Goal: Information Seeking & Learning: Learn about a topic

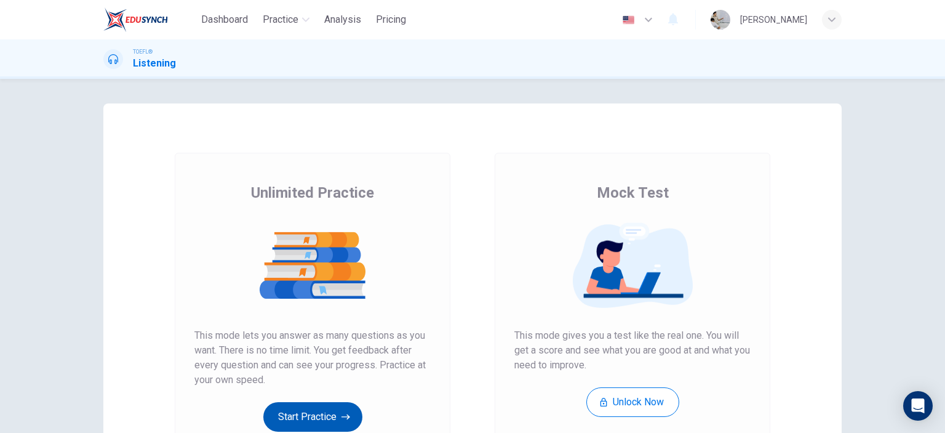
click at [332, 425] on button "Start Practice" at bounding box center [312, 417] width 99 height 30
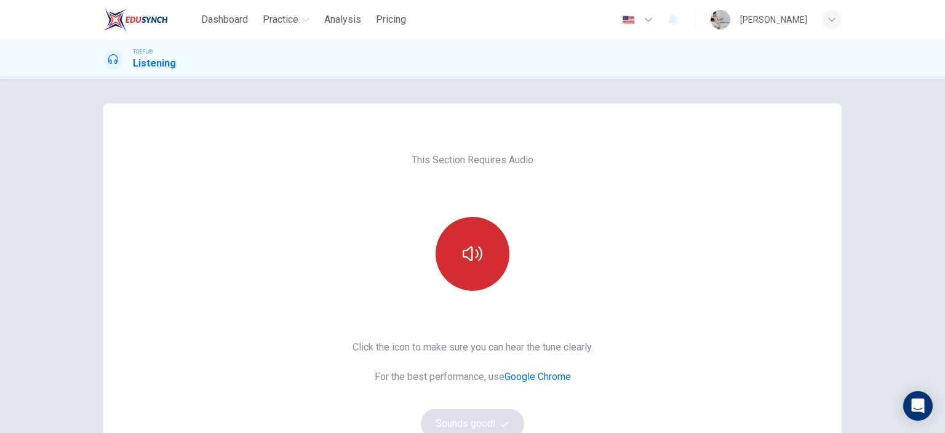
click at [489, 253] on button "button" at bounding box center [473, 254] width 74 height 74
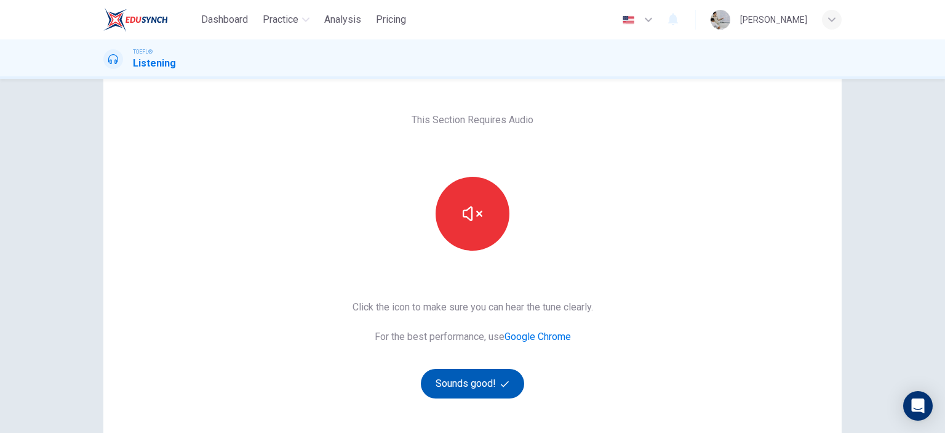
scroll to position [62, 0]
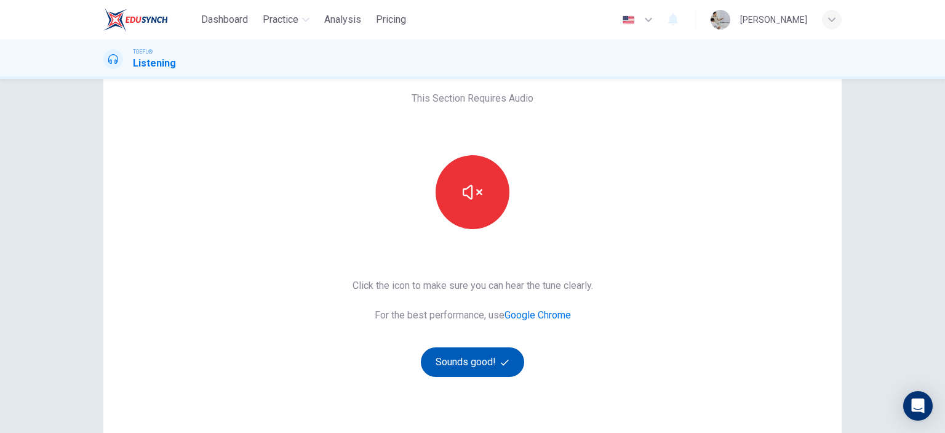
click at [507, 361] on span "button" at bounding box center [506, 362] width 11 height 8
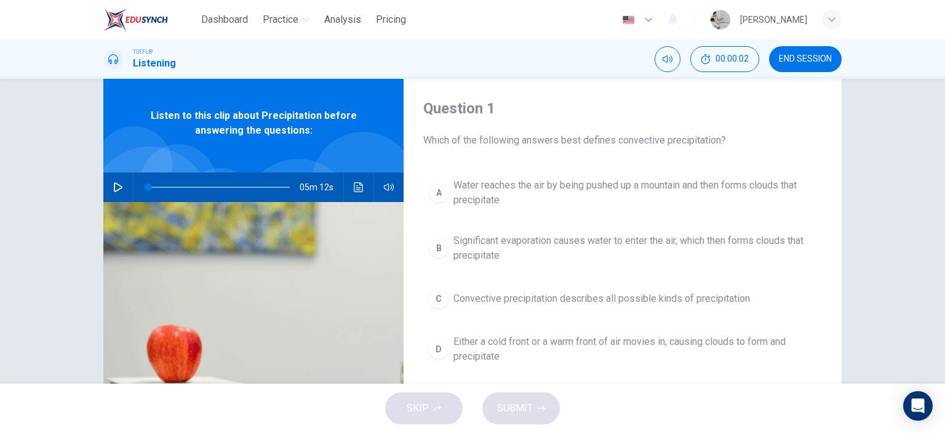
scroll to position [0, 0]
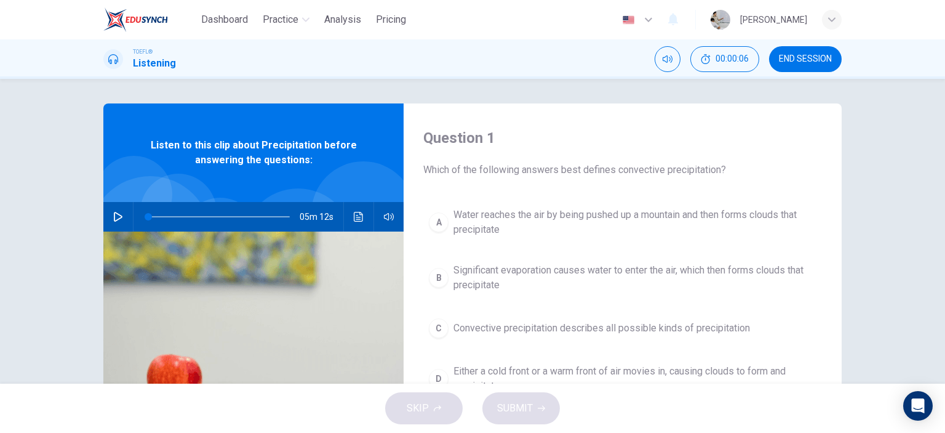
click at [489, 270] on span "Significant evaporation causes water to enter the air, which then forms clouds …" at bounding box center [635, 278] width 363 height 30
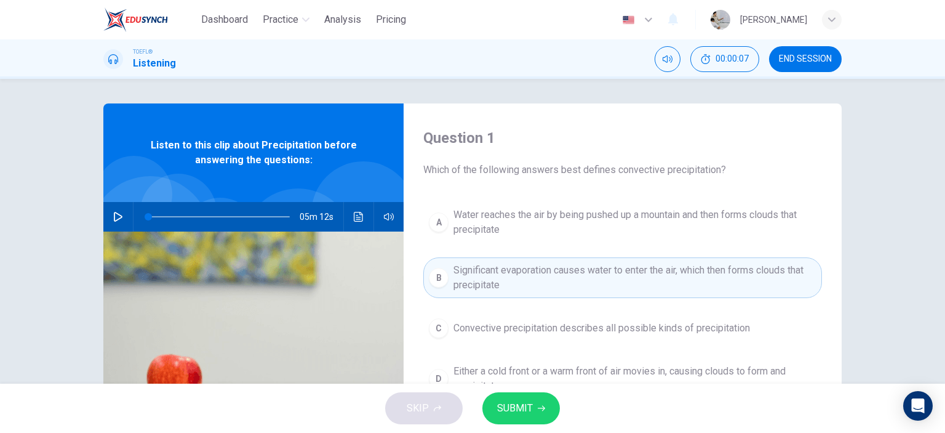
click at [527, 409] on span "SUBMIT" at bounding box center [515, 407] width 36 height 17
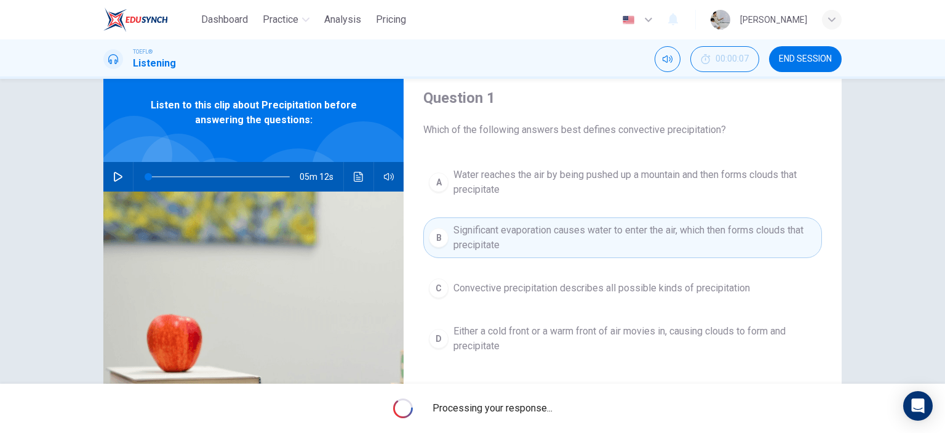
scroll to position [62, 0]
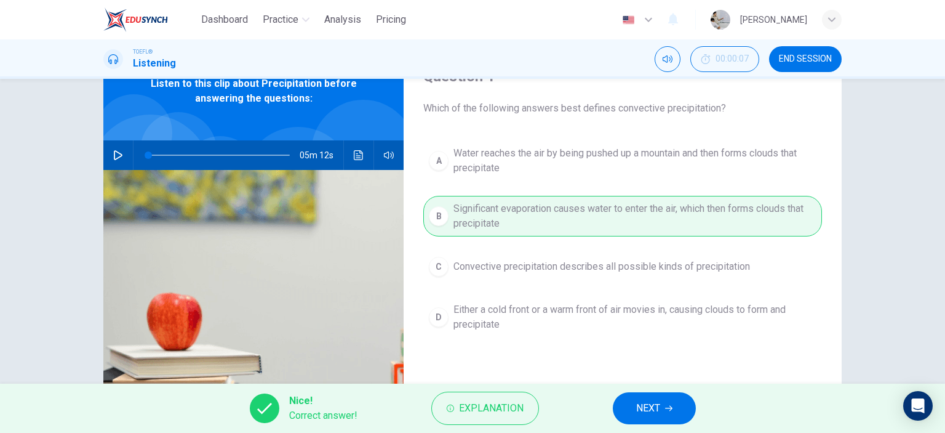
click at [647, 415] on span "NEXT" at bounding box center [648, 407] width 24 height 17
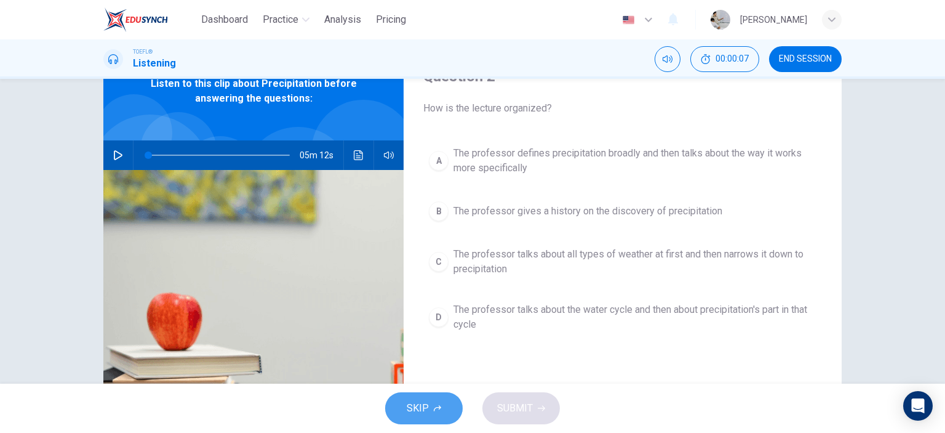
click at [445, 411] on button "SKIP" at bounding box center [424, 408] width 78 height 32
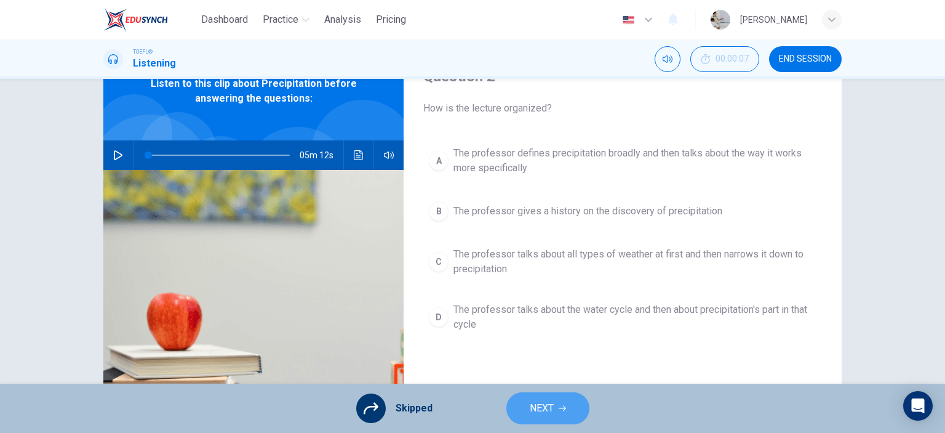
click at [551, 406] on span "NEXT" at bounding box center [542, 407] width 24 height 17
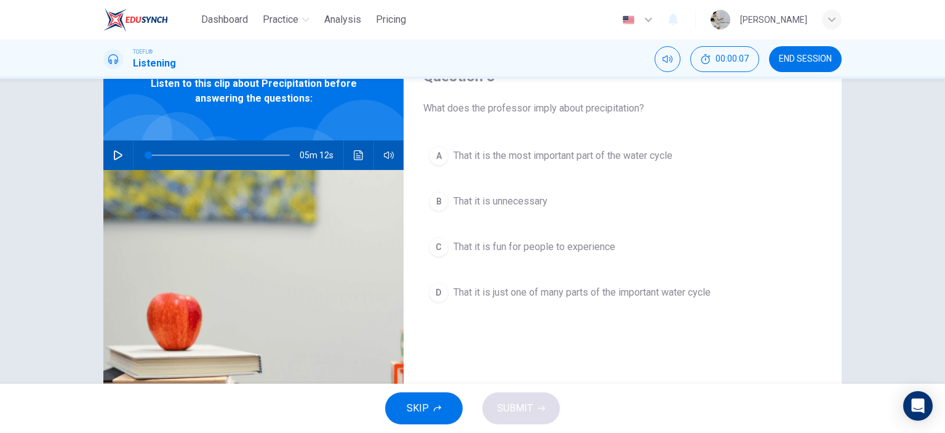
click at [441, 408] on button "SKIP" at bounding box center [424, 408] width 78 height 32
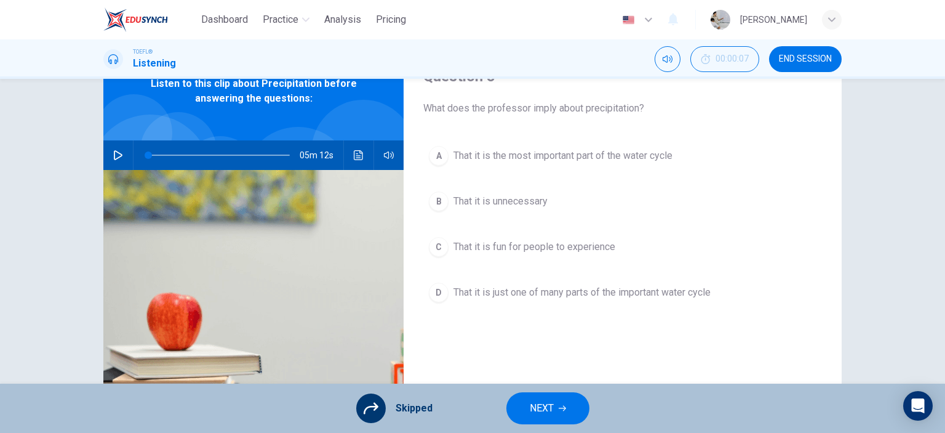
click at [559, 412] on button "NEXT" at bounding box center [548, 408] width 83 height 32
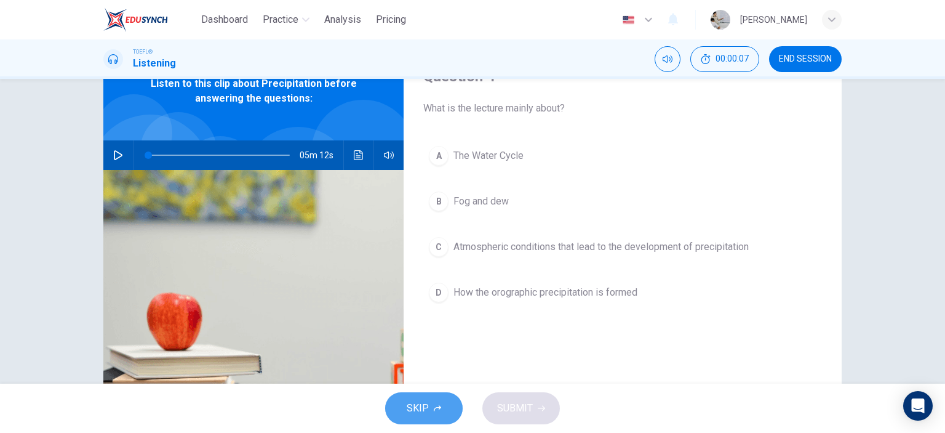
click at [423, 406] on span "SKIP" at bounding box center [418, 407] width 22 height 17
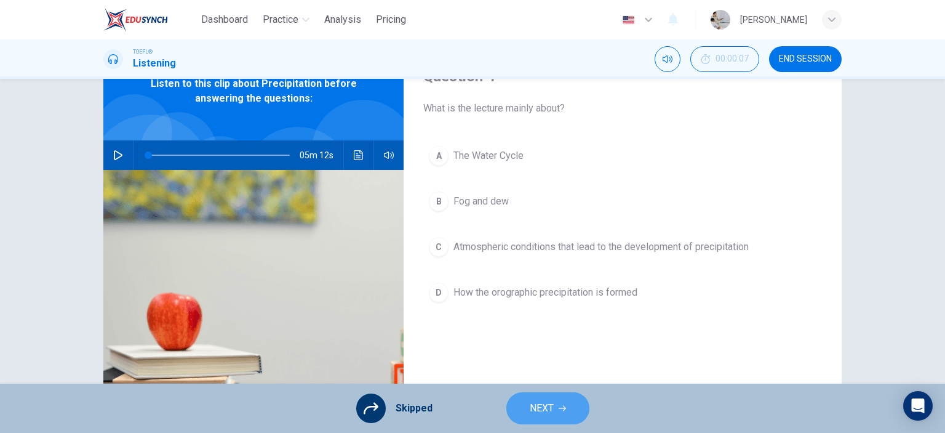
click at [568, 414] on button "NEXT" at bounding box center [548, 408] width 83 height 32
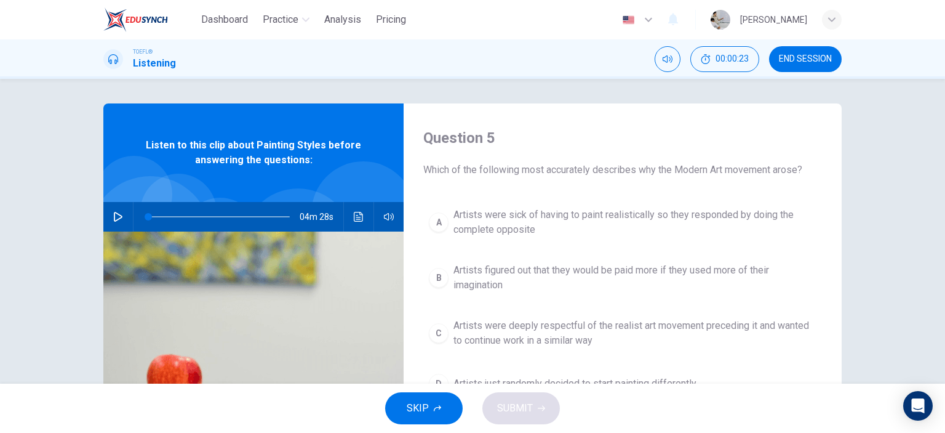
click at [447, 406] on button "SKIP" at bounding box center [424, 408] width 78 height 32
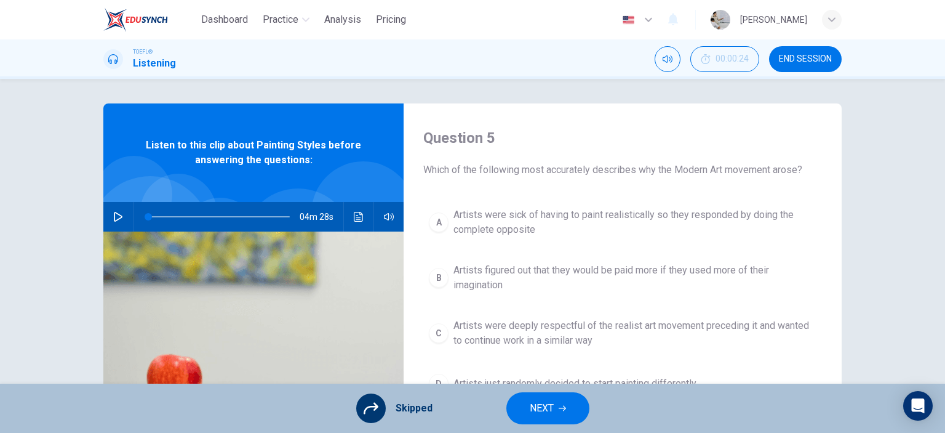
click at [542, 418] on button "NEXT" at bounding box center [548, 408] width 83 height 32
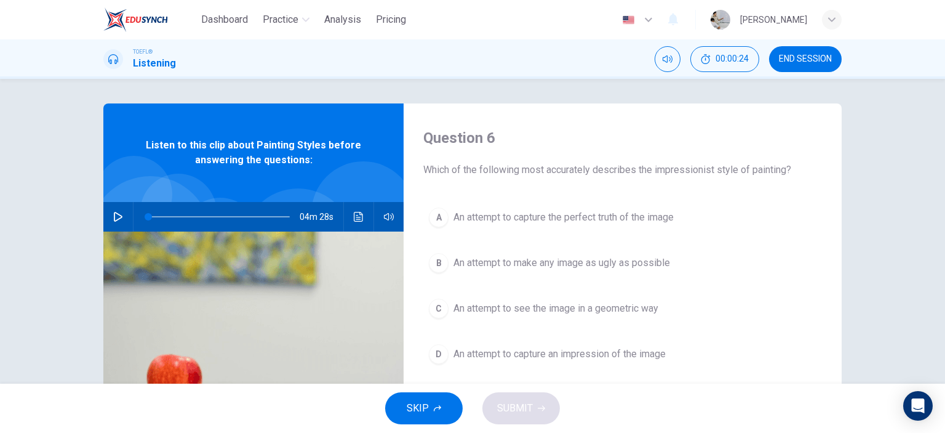
click at [421, 417] on button "SKIP" at bounding box center [424, 408] width 78 height 32
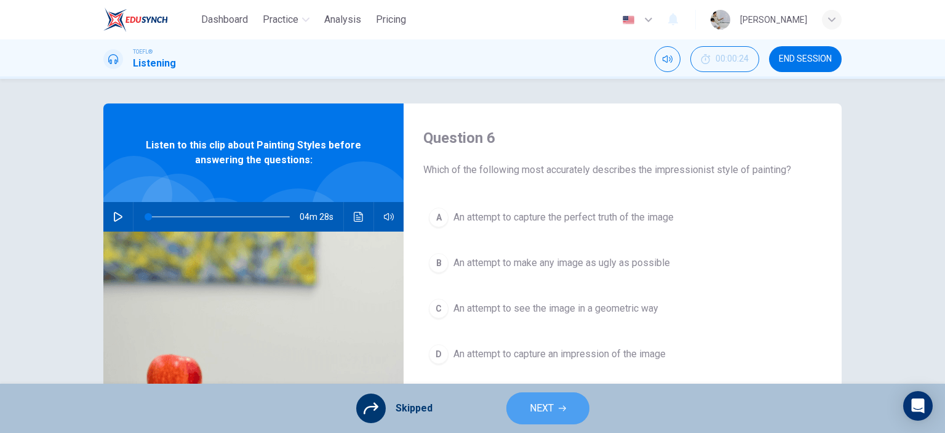
click at [531, 409] on span "NEXT" at bounding box center [542, 407] width 24 height 17
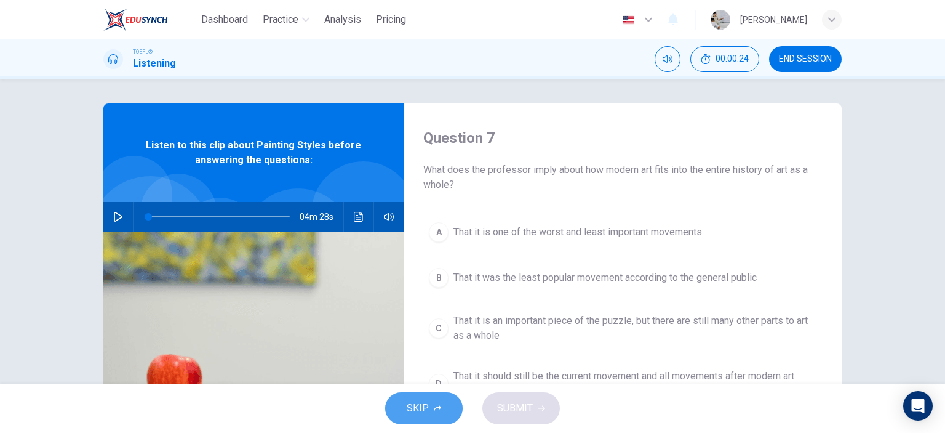
click at [410, 416] on span "SKIP" at bounding box center [418, 407] width 22 height 17
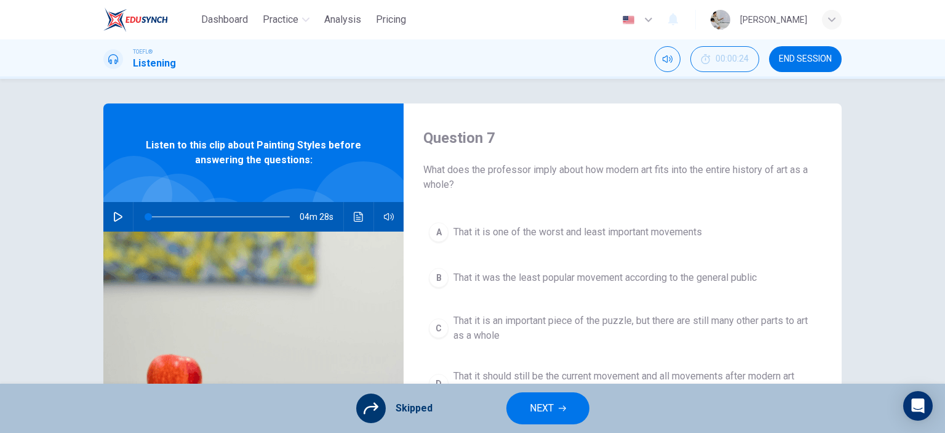
click at [530, 411] on span "NEXT" at bounding box center [542, 407] width 24 height 17
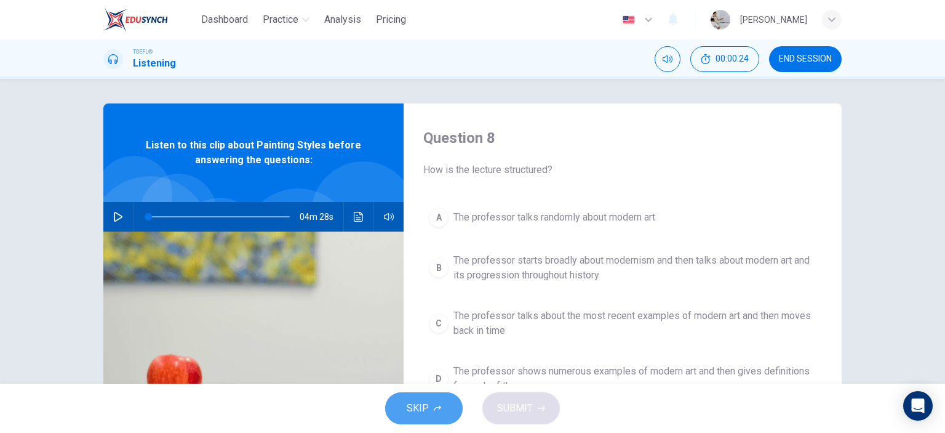
click at [409, 411] on span "SKIP" at bounding box center [418, 407] width 22 height 17
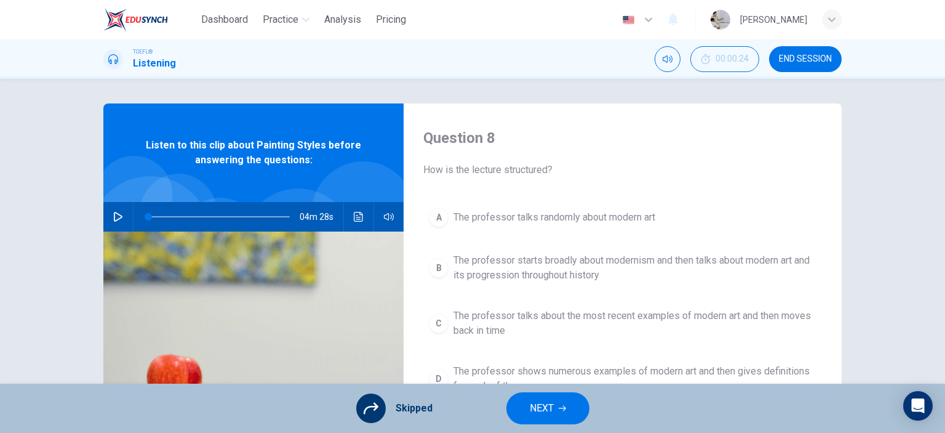
click at [545, 416] on span "NEXT" at bounding box center [542, 407] width 24 height 17
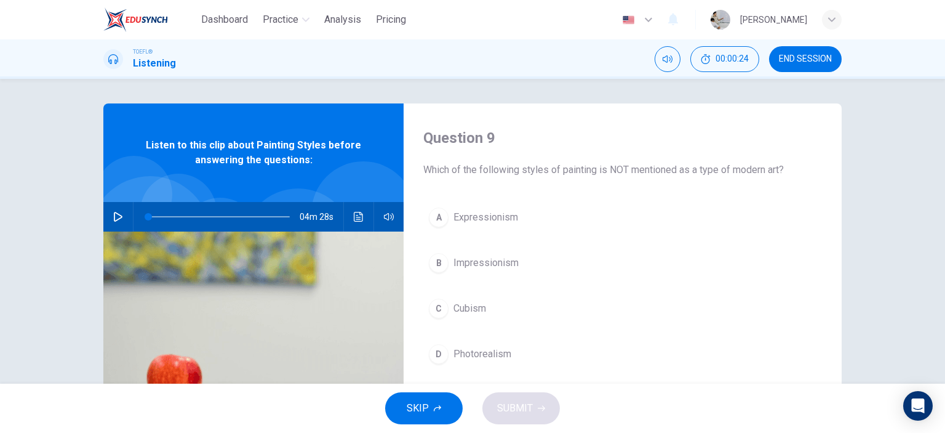
click at [446, 417] on button "SKIP" at bounding box center [424, 408] width 78 height 32
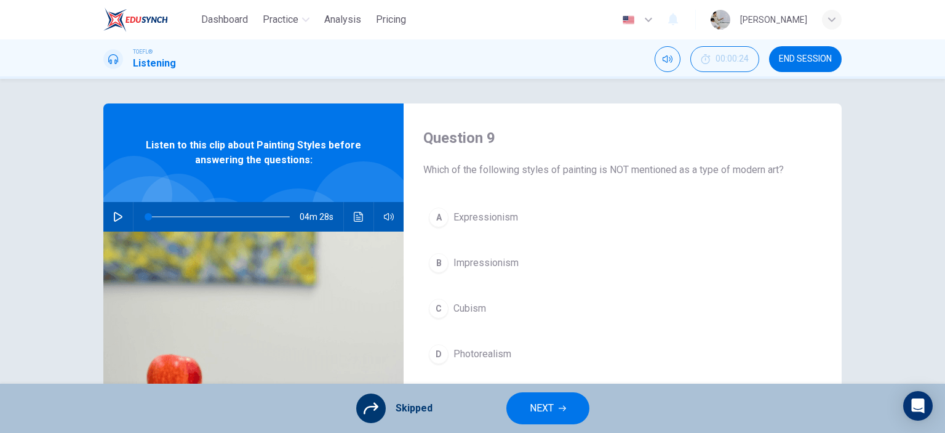
click at [546, 414] on span "NEXT" at bounding box center [542, 407] width 24 height 17
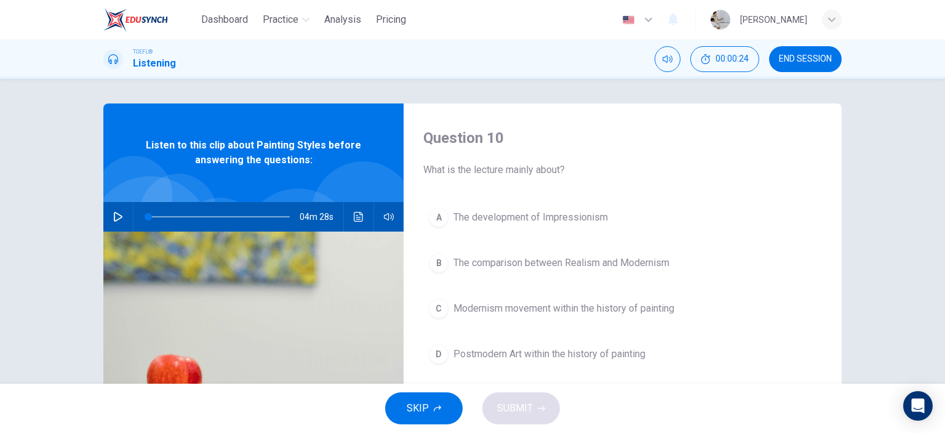
click at [428, 414] on button "SKIP" at bounding box center [424, 408] width 78 height 32
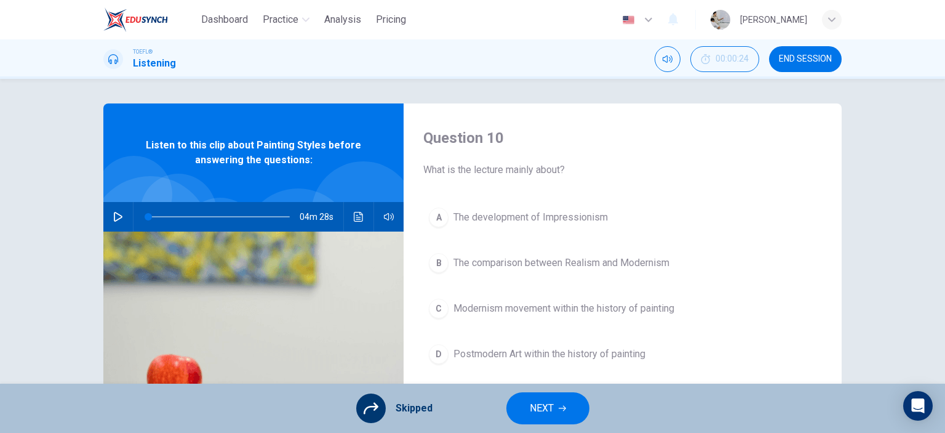
click at [548, 406] on span "NEXT" at bounding box center [542, 407] width 24 height 17
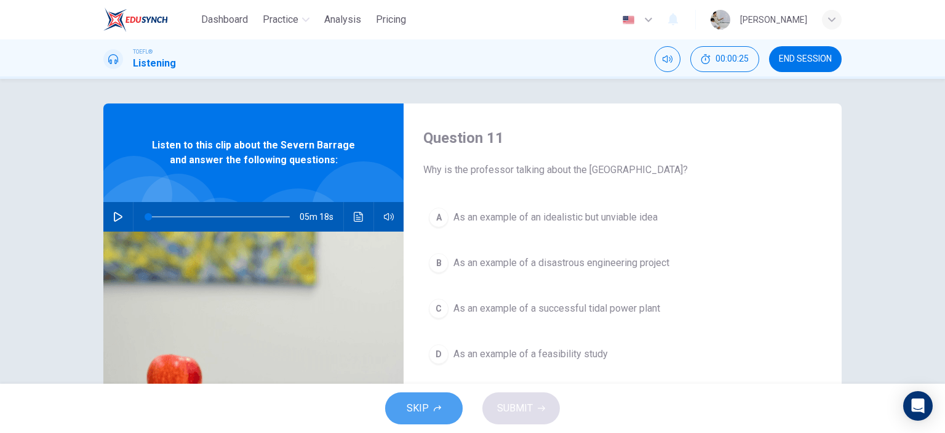
click at [445, 408] on button "SKIP" at bounding box center [424, 408] width 78 height 32
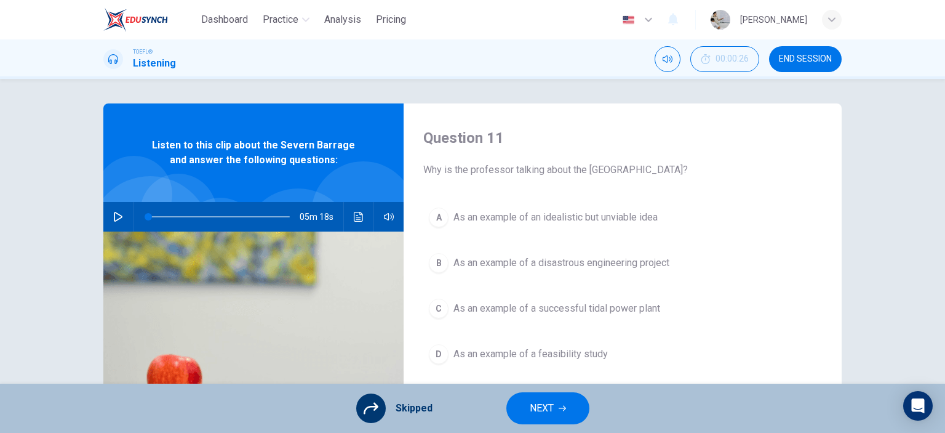
click at [543, 408] on span "NEXT" at bounding box center [542, 407] width 24 height 17
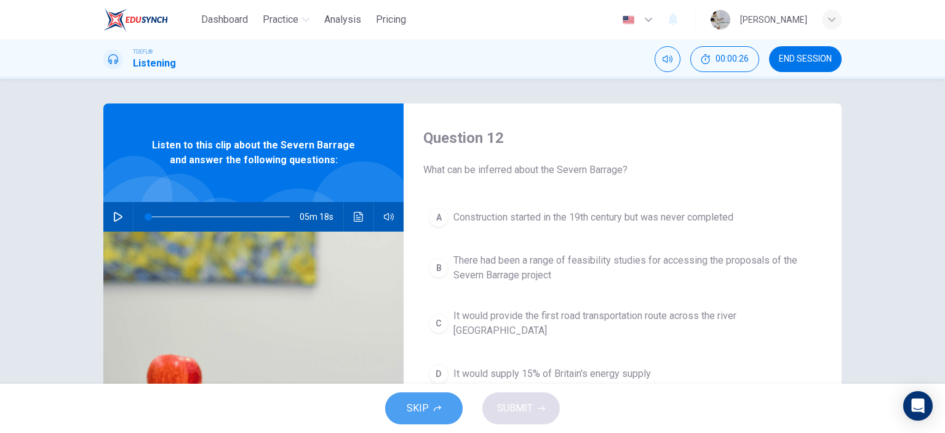
click at [436, 408] on icon "button" at bounding box center [437, 407] width 7 height 7
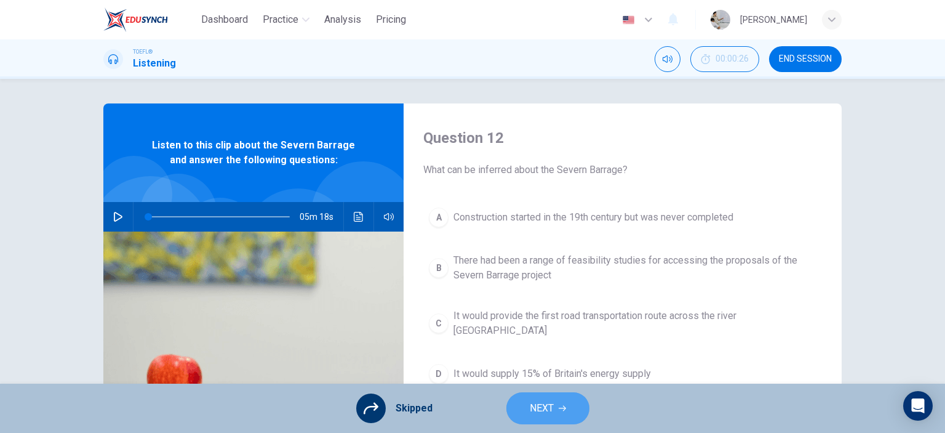
click at [545, 407] on span "NEXT" at bounding box center [542, 407] width 24 height 17
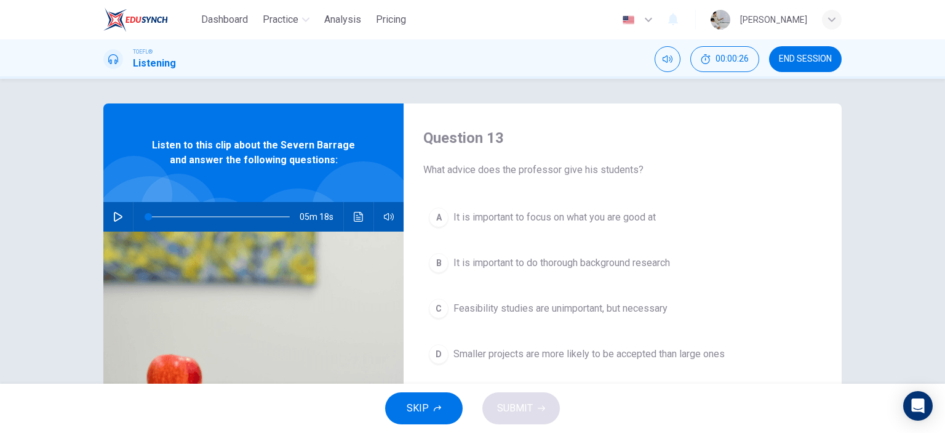
click at [451, 411] on button "SKIP" at bounding box center [424, 408] width 78 height 32
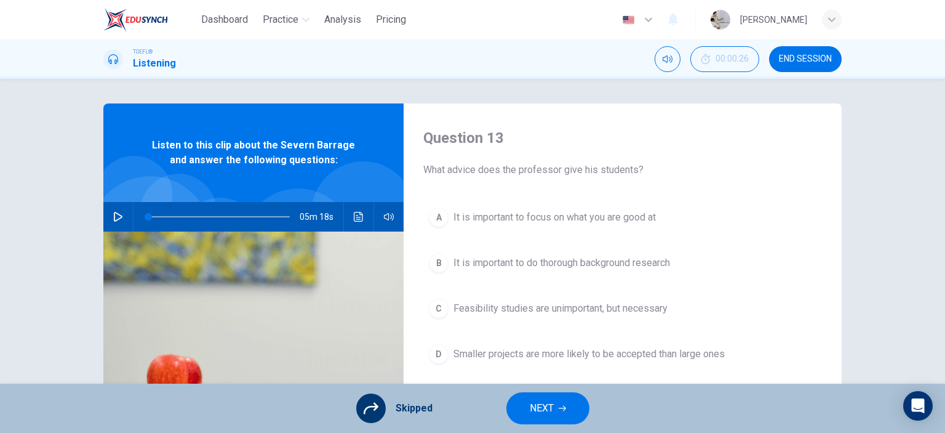
click at [534, 408] on span "NEXT" at bounding box center [542, 407] width 24 height 17
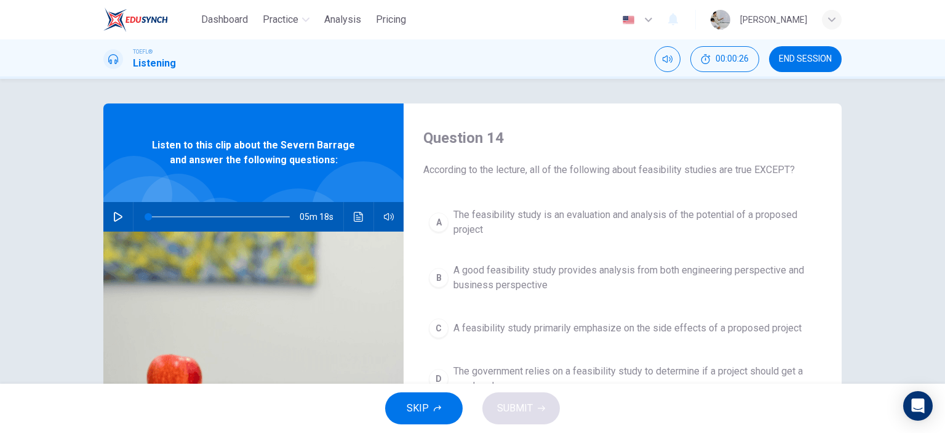
click at [436, 409] on icon "button" at bounding box center [437, 407] width 7 height 7
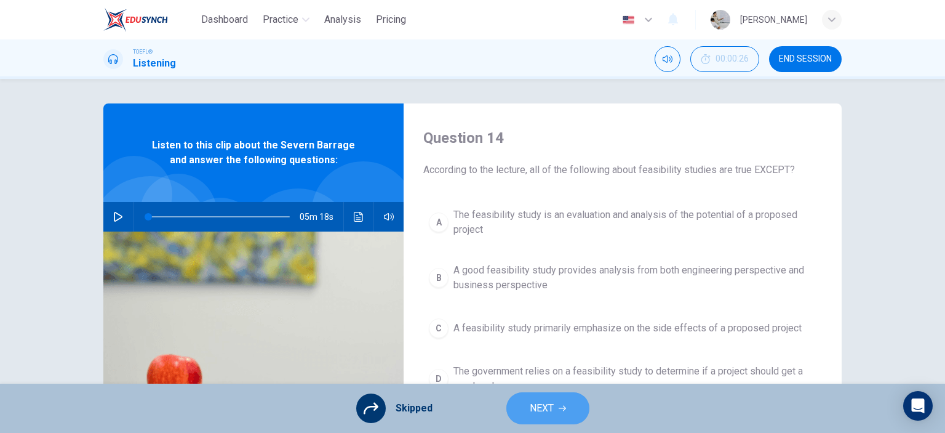
click at [524, 409] on button "NEXT" at bounding box center [548, 408] width 83 height 32
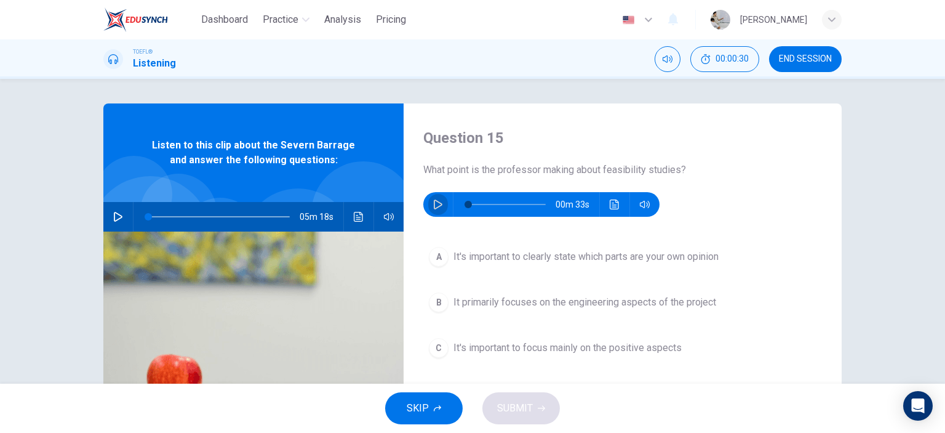
click at [439, 206] on icon "button" at bounding box center [438, 204] width 10 height 10
type input "0"
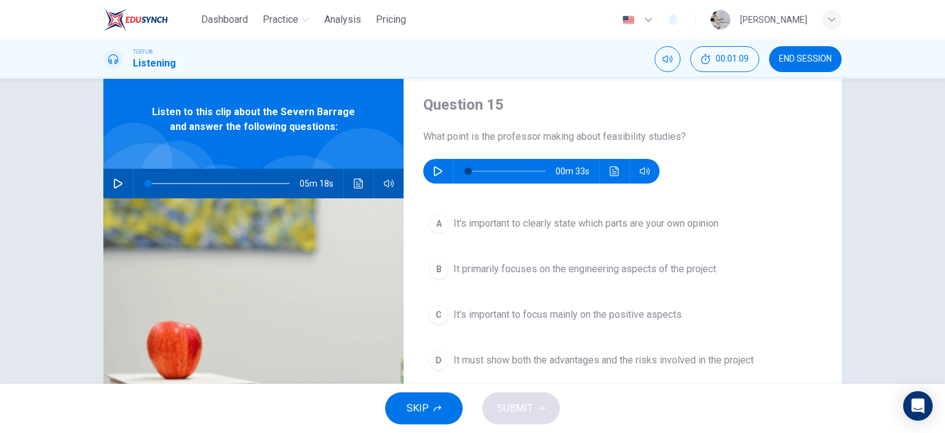
scroll to position [62, 0]
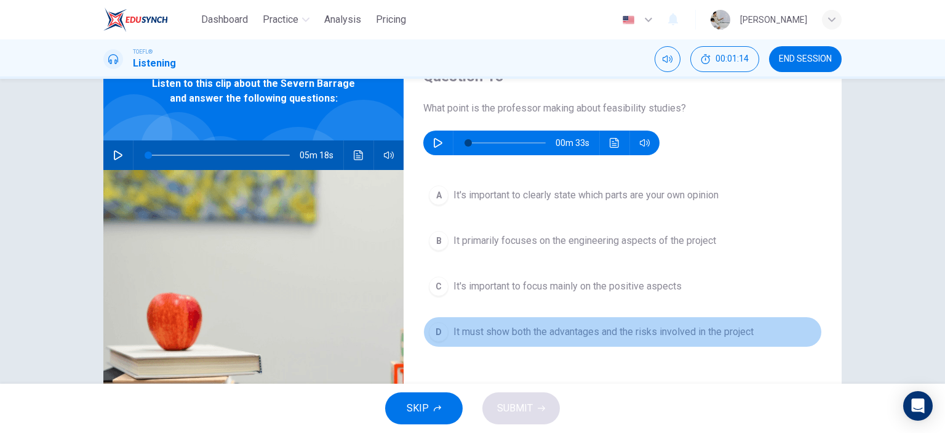
click at [534, 335] on span "It must show both the advantages and the risks involved in the project" at bounding box center [604, 331] width 300 height 15
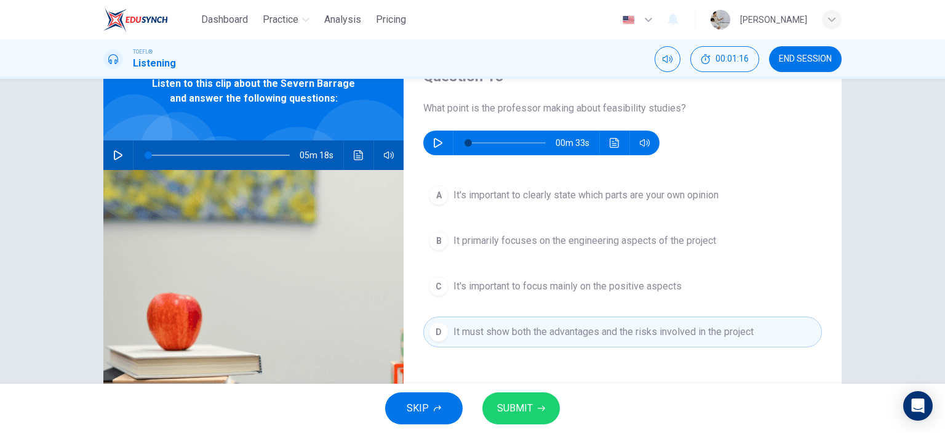
click at [531, 413] on span "SUBMIT" at bounding box center [515, 407] width 36 height 17
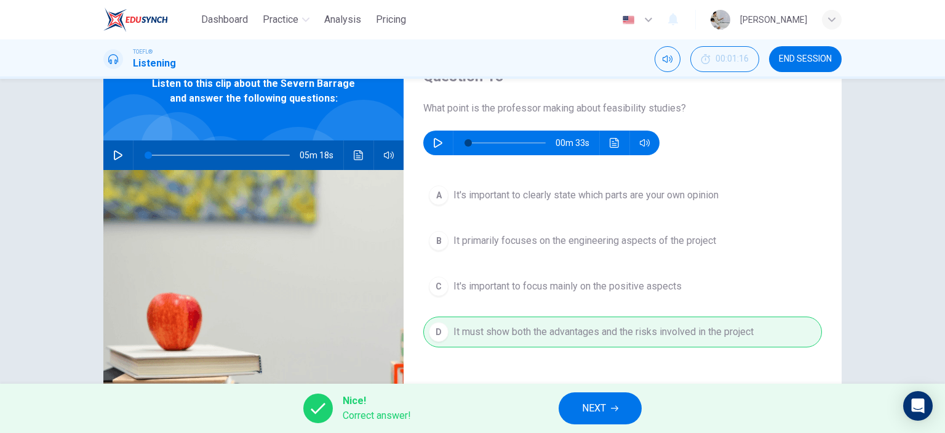
click at [615, 403] on button "NEXT" at bounding box center [600, 408] width 83 height 32
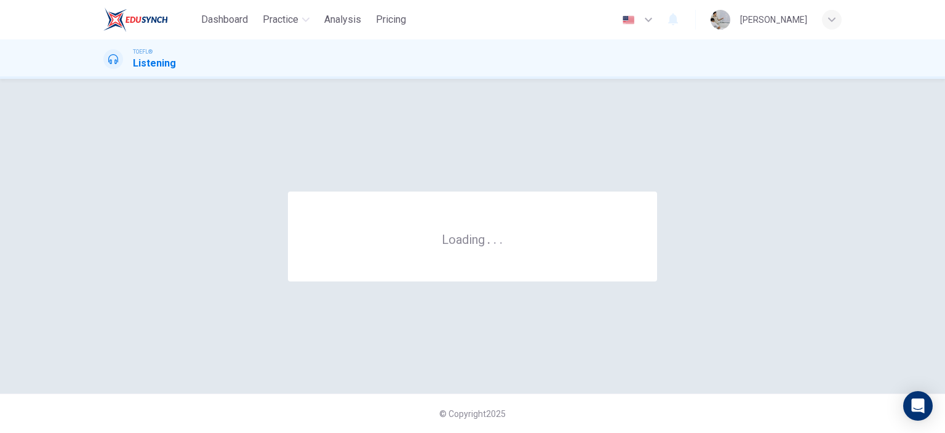
scroll to position [0, 0]
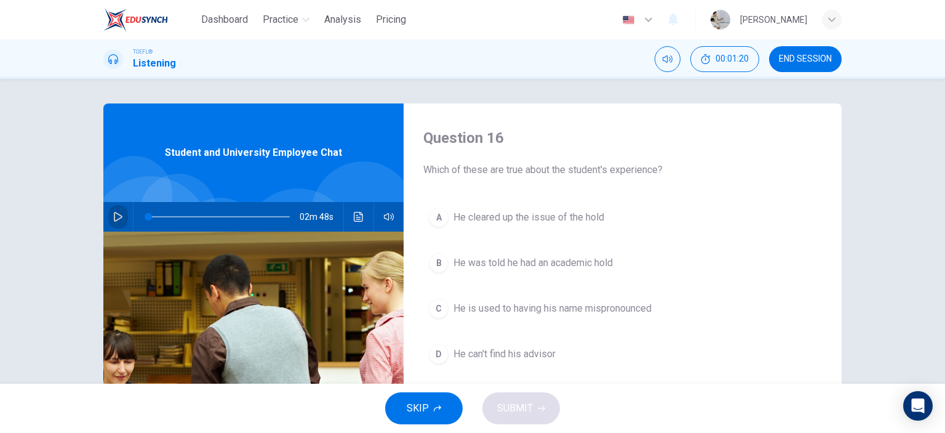
click at [118, 215] on icon "button" at bounding box center [118, 217] width 10 height 10
type input "0"
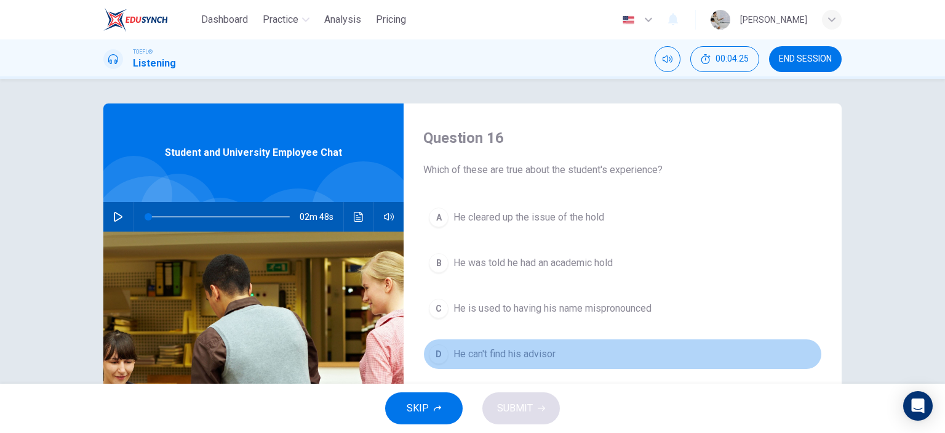
click at [542, 356] on span "He can't find his advisor" at bounding box center [505, 354] width 102 height 15
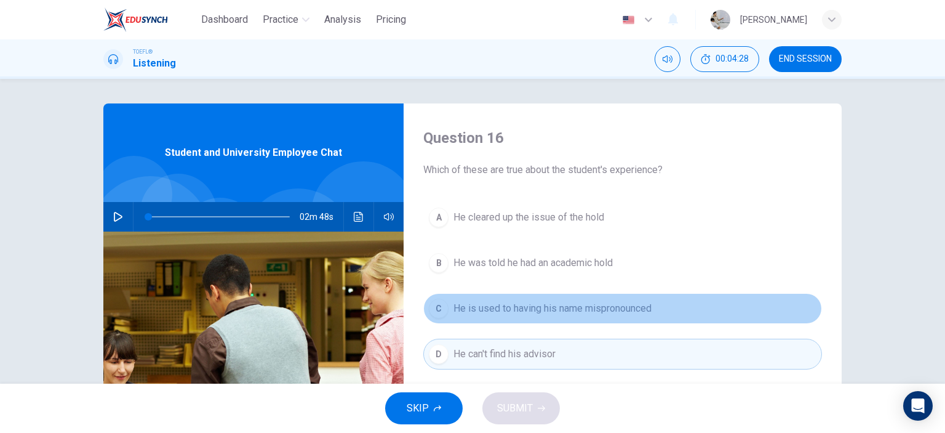
click at [551, 310] on span "He is used to having his name mispronounced" at bounding box center [553, 308] width 198 height 15
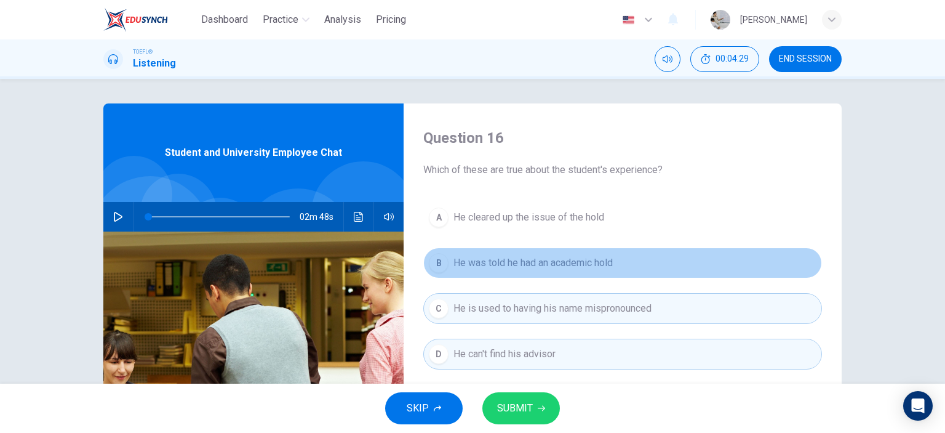
click at [559, 266] on span "He was told he had an academic hold" at bounding box center [533, 262] width 159 height 15
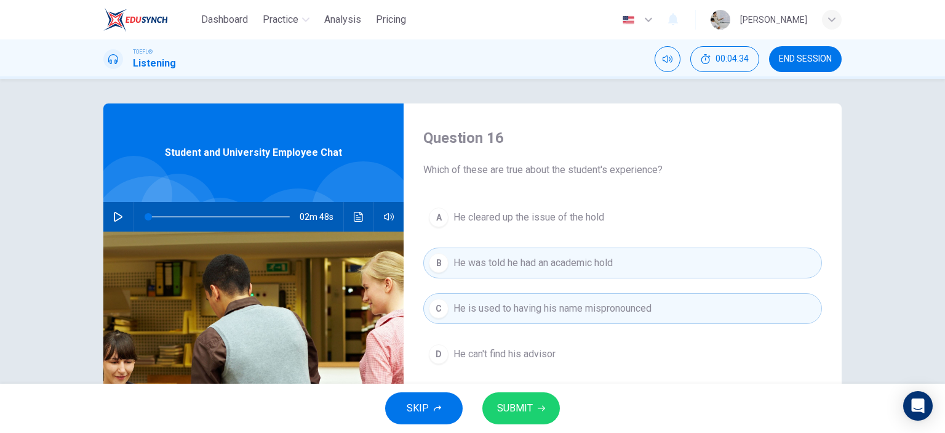
click at [528, 402] on span "SUBMIT" at bounding box center [515, 407] width 36 height 17
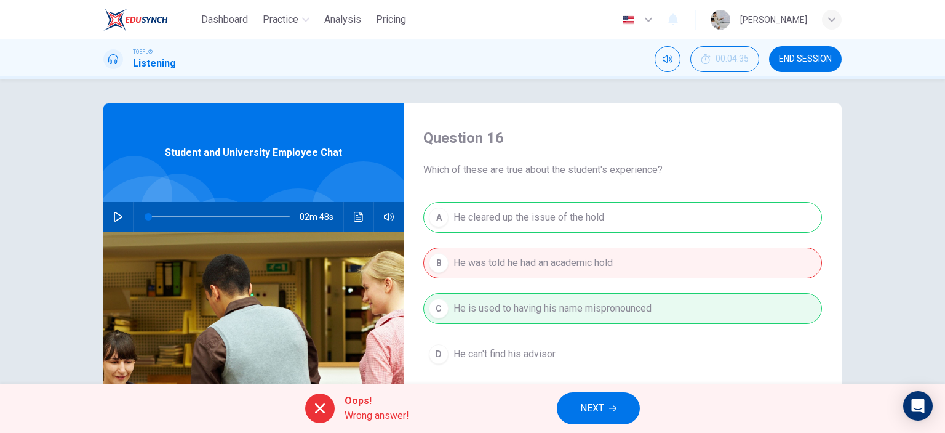
click at [611, 408] on icon "button" at bounding box center [612, 407] width 7 height 7
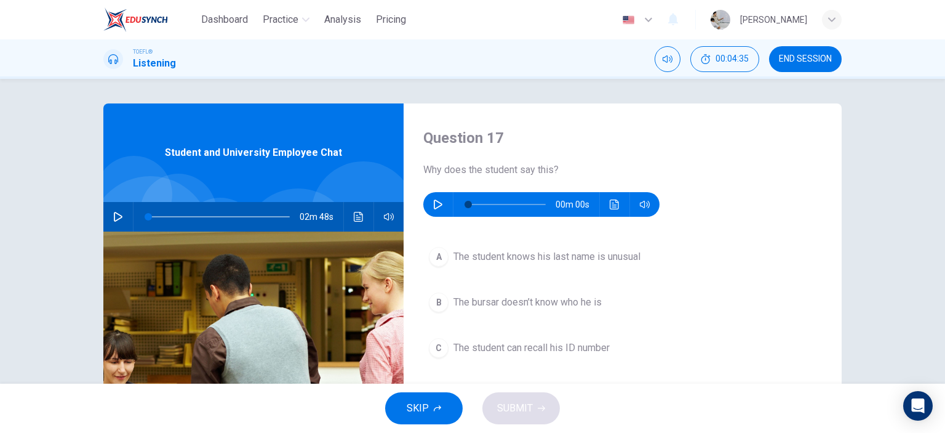
click at [434, 204] on icon "button" at bounding box center [438, 204] width 9 height 10
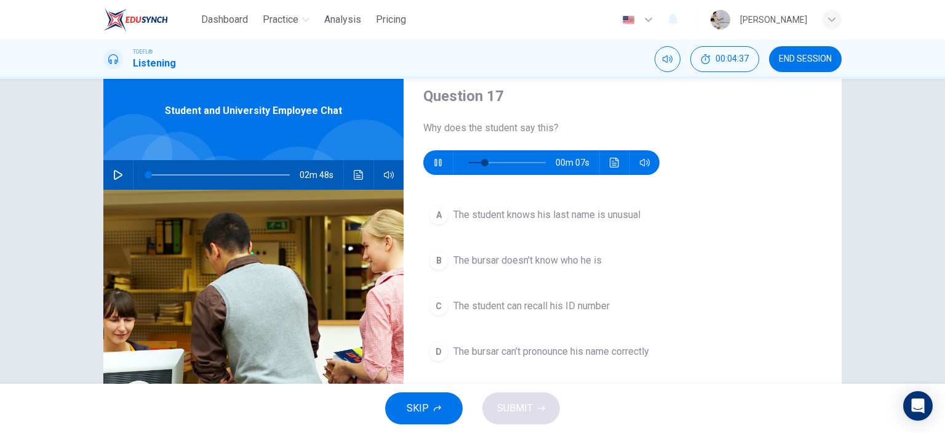
scroll to position [62, 0]
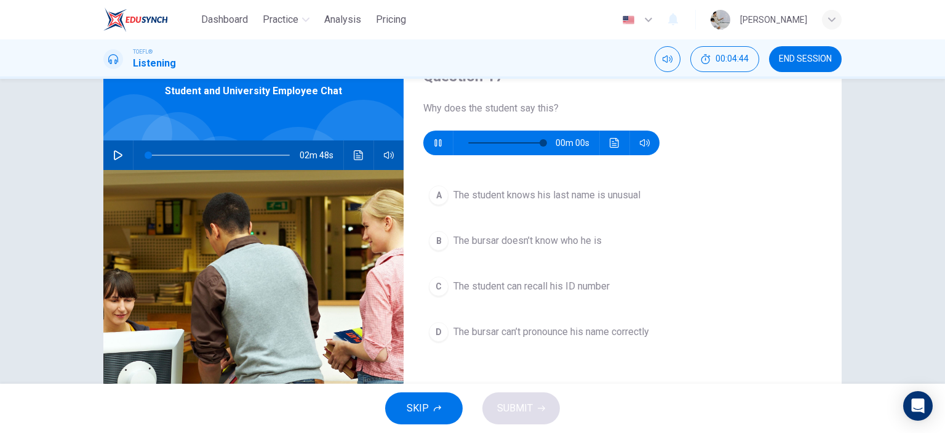
type input "0"
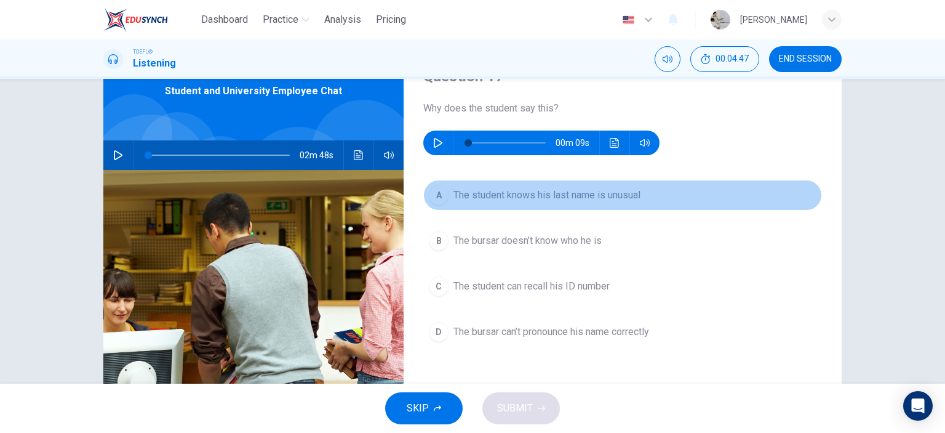
click at [586, 197] on span "The student knows his last name is unusual" at bounding box center [547, 195] width 187 height 15
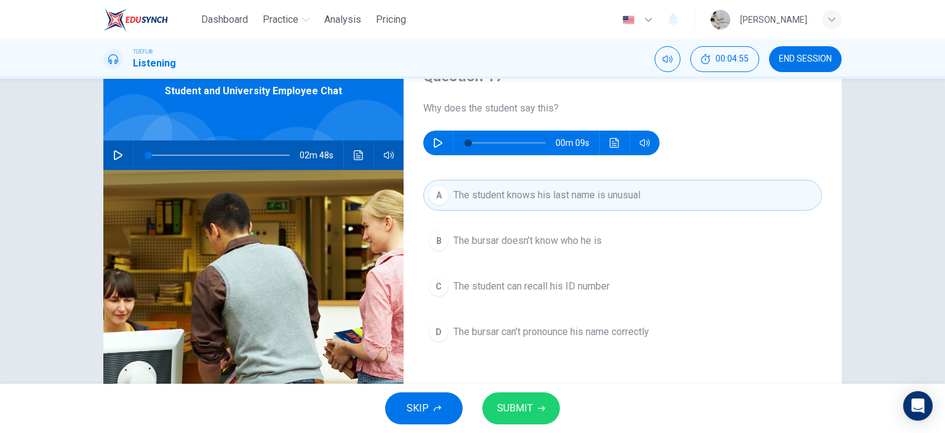
click at [536, 413] on button "SUBMIT" at bounding box center [522, 408] width 78 height 32
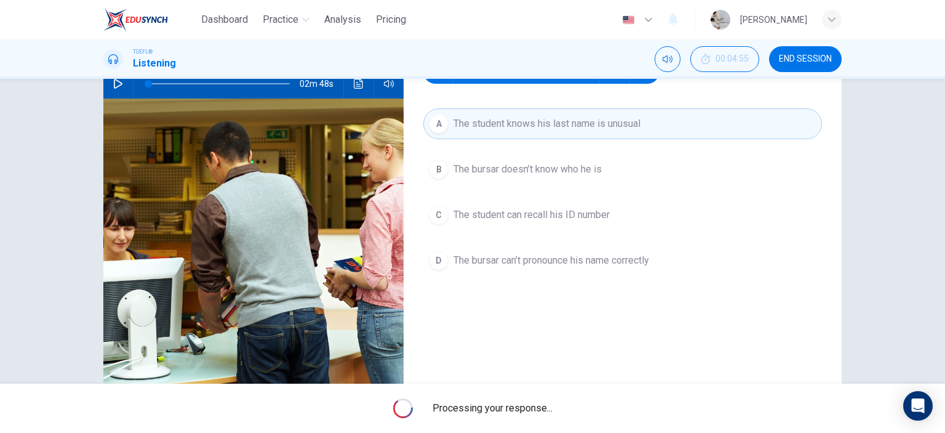
scroll to position [172, 0]
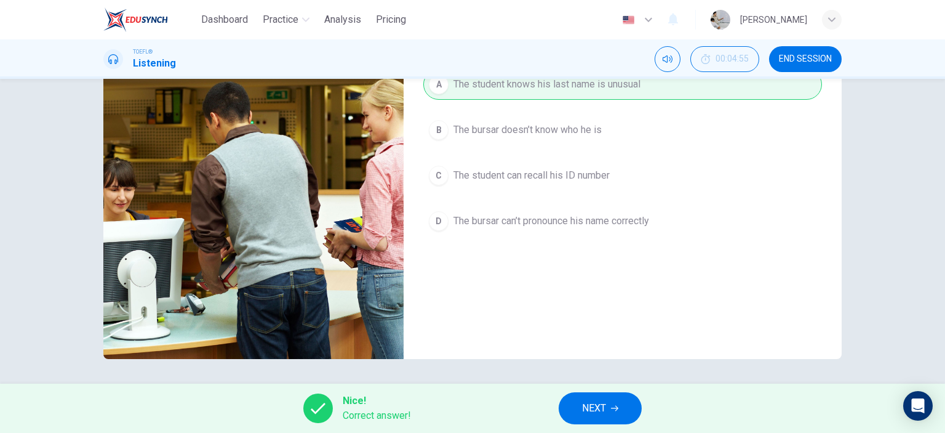
click at [617, 415] on button "NEXT" at bounding box center [600, 408] width 83 height 32
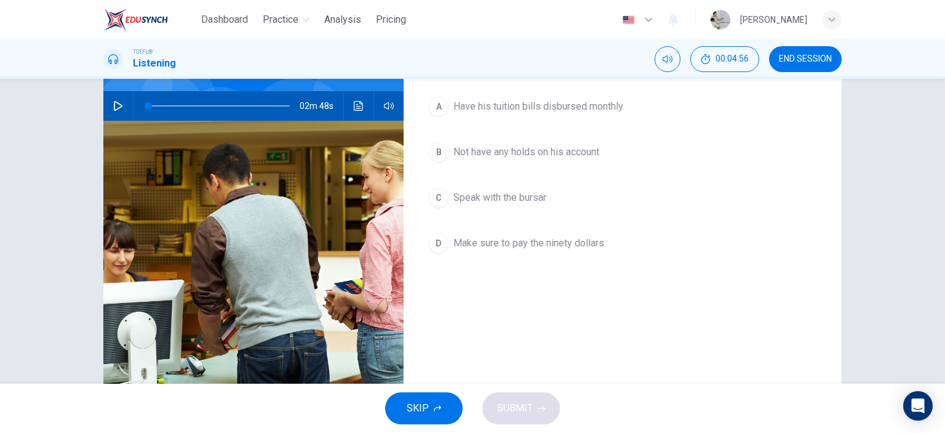
scroll to position [49, 0]
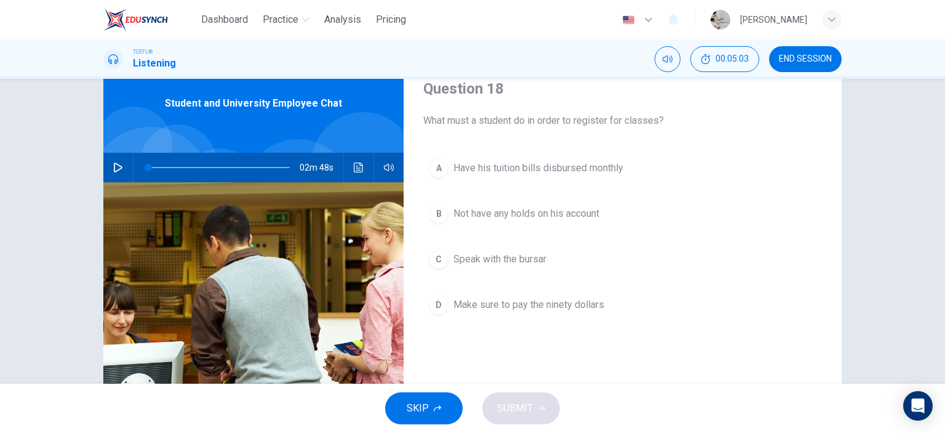
click at [558, 218] on span "Not have any holds on his account" at bounding box center [527, 213] width 146 height 15
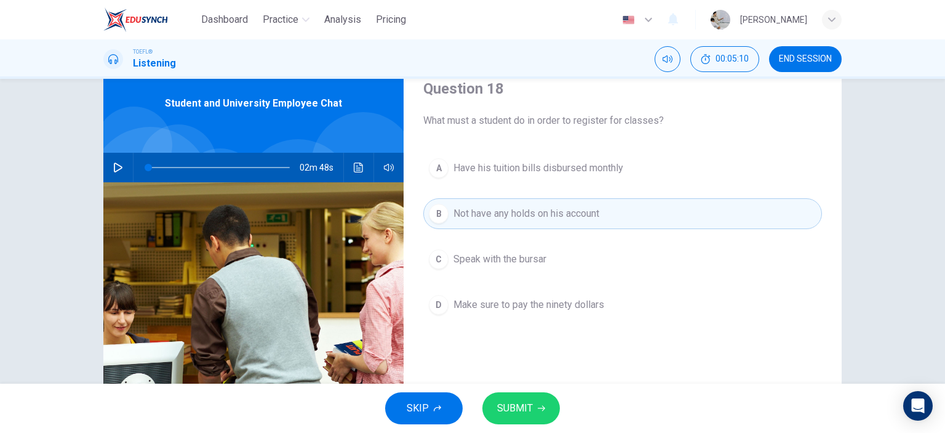
click at [526, 412] on span "SUBMIT" at bounding box center [515, 407] width 36 height 17
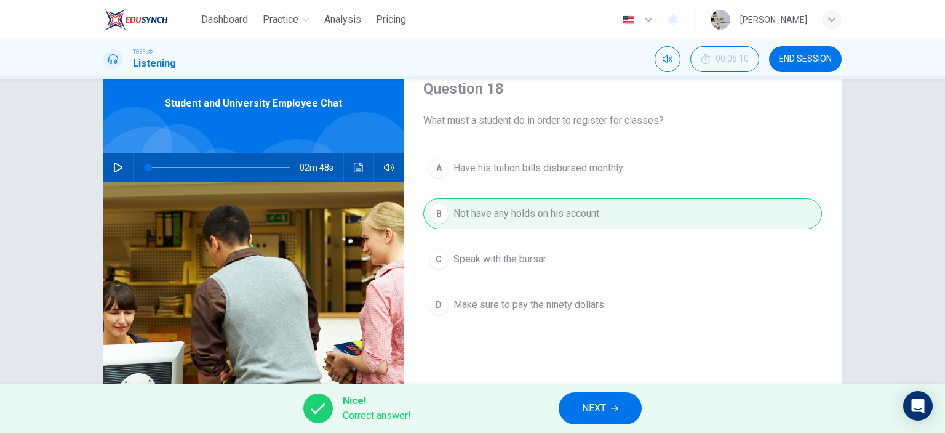
click at [626, 409] on button "NEXT" at bounding box center [600, 408] width 83 height 32
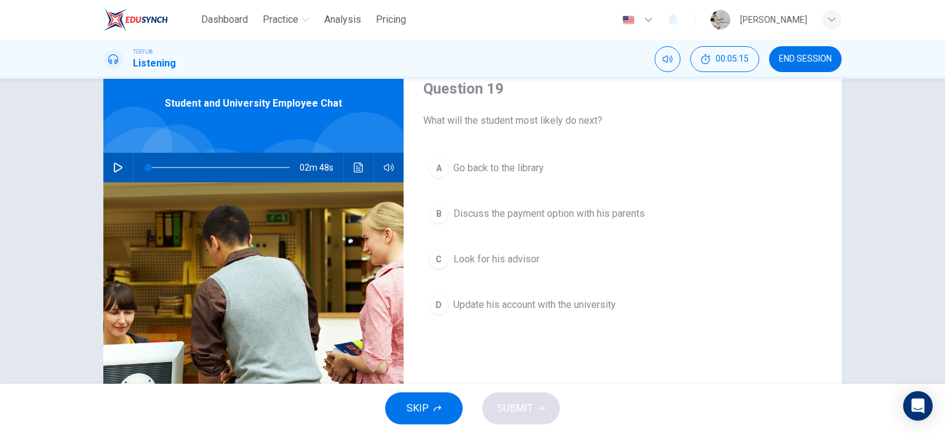
click at [512, 220] on span "Discuss the payment option with his parents" at bounding box center [549, 213] width 191 height 15
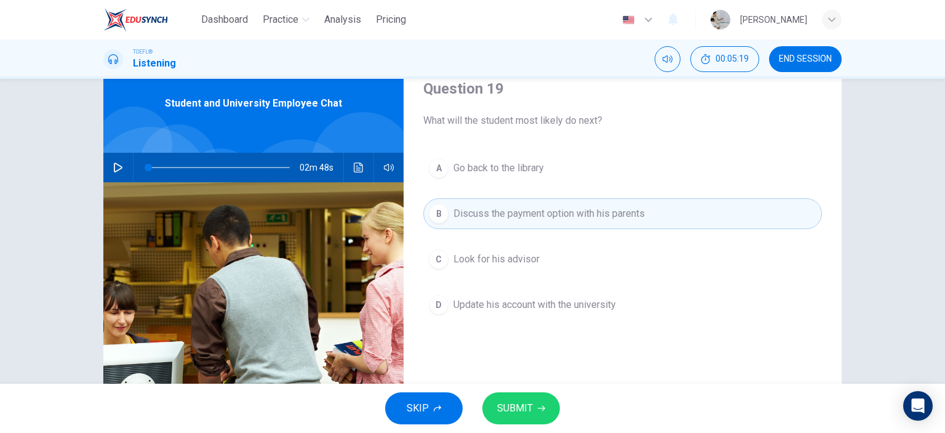
click at [507, 412] on span "SUBMIT" at bounding box center [515, 407] width 36 height 17
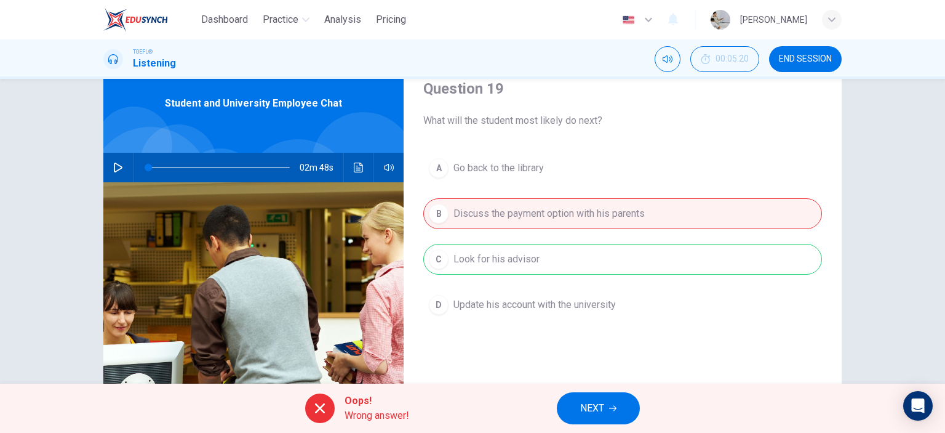
click at [583, 413] on span "NEXT" at bounding box center [592, 407] width 24 height 17
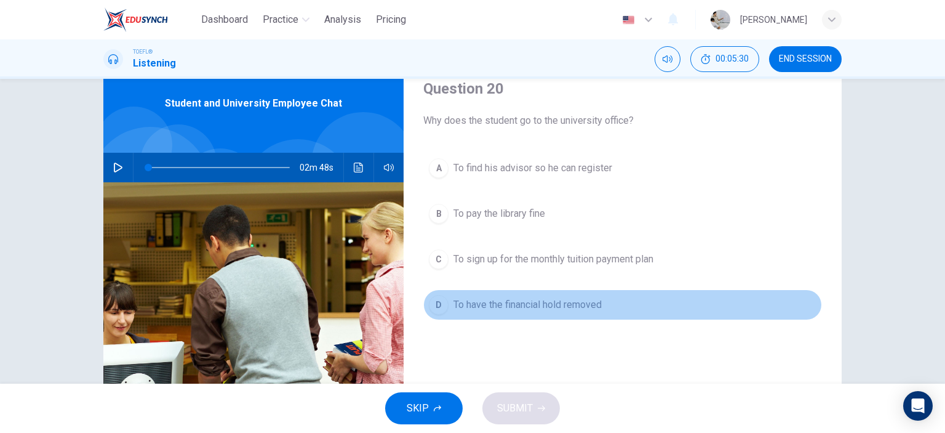
click at [509, 305] on span "To have the financial hold removed" at bounding box center [528, 304] width 148 height 15
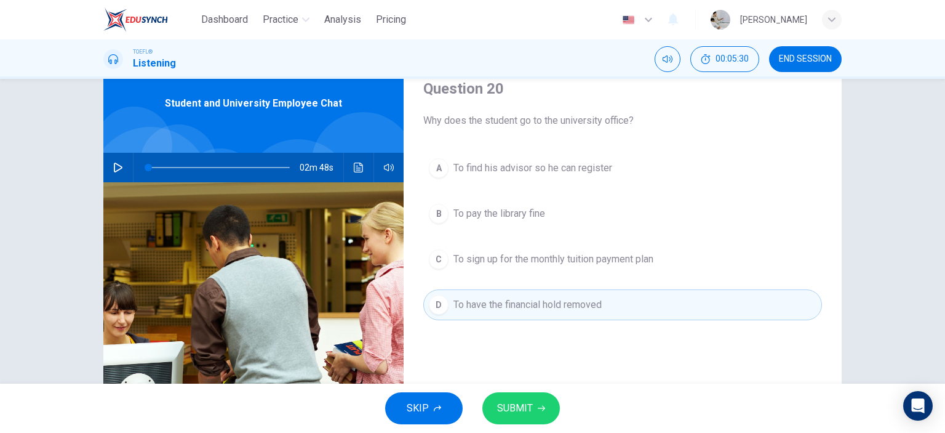
click at [523, 409] on span "SUBMIT" at bounding box center [515, 407] width 36 height 17
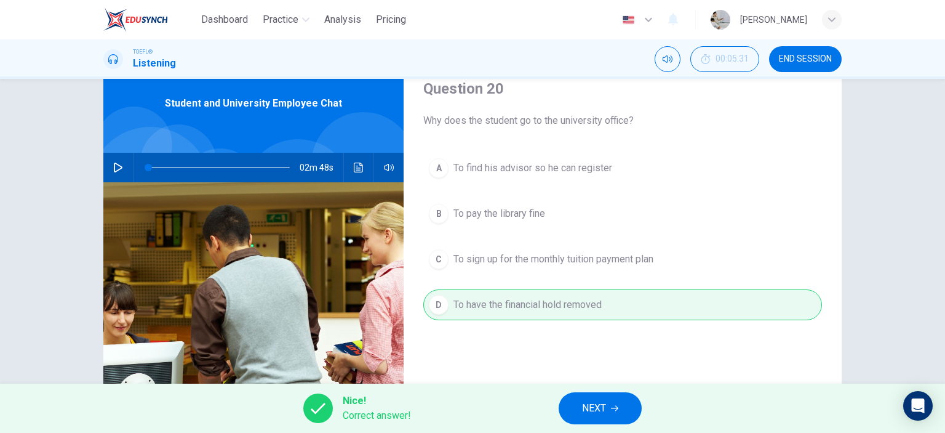
click at [624, 407] on button "NEXT" at bounding box center [600, 408] width 83 height 32
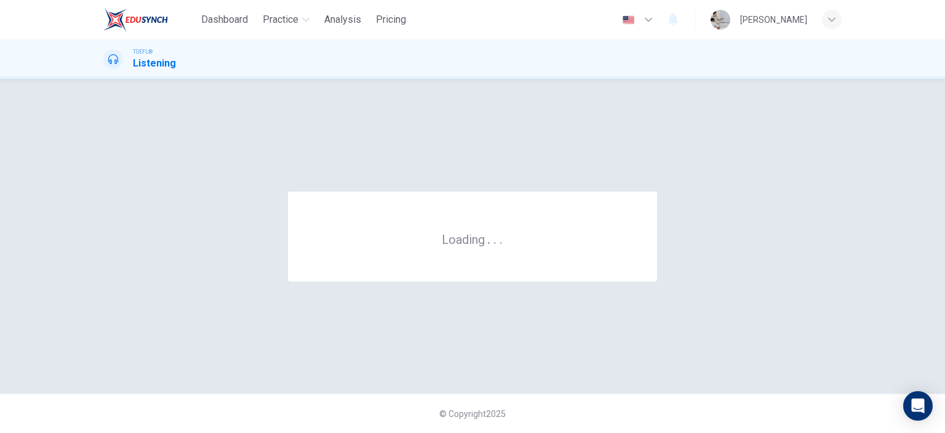
scroll to position [0, 0]
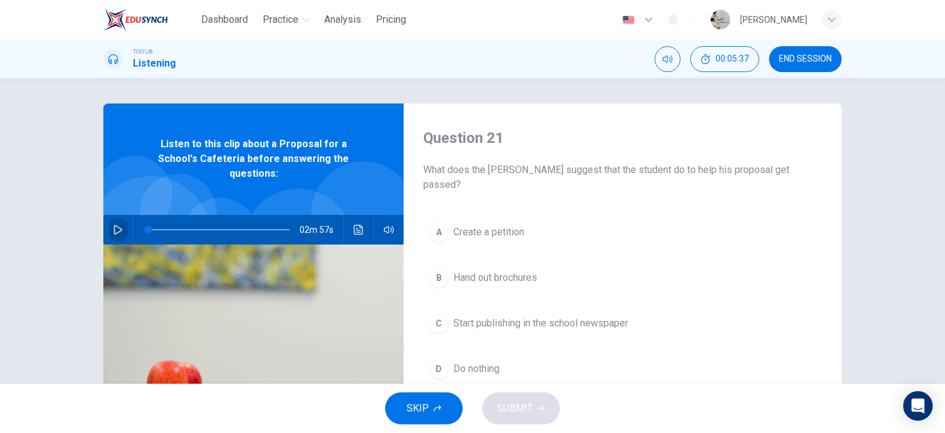
click at [113, 225] on icon "button" at bounding box center [118, 230] width 10 height 10
drag, startPoint x: 471, startPoint y: 169, endPoint x: 509, endPoint y: 169, distance: 38.2
click at [509, 169] on span "What does the [PERSON_NAME] suggest that the student do to help his proposal ge…" at bounding box center [622, 177] width 399 height 30
type input "0"
click at [490, 270] on span "Hand out brochures" at bounding box center [496, 277] width 84 height 15
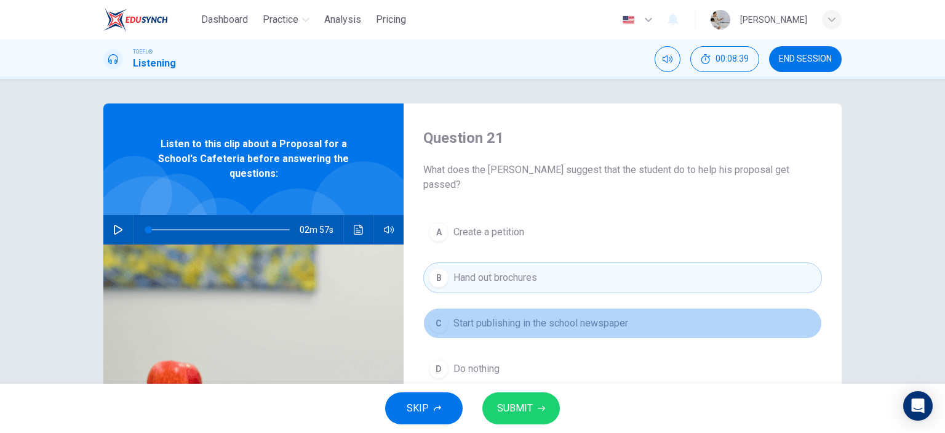
click at [495, 316] on span "Start publishing in the school newspaper" at bounding box center [541, 323] width 175 height 15
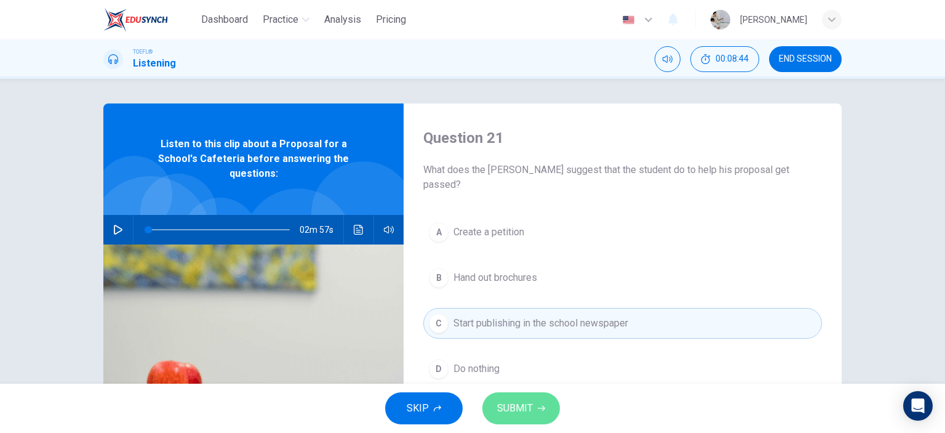
click at [535, 415] on button "SUBMIT" at bounding box center [522, 408] width 78 height 32
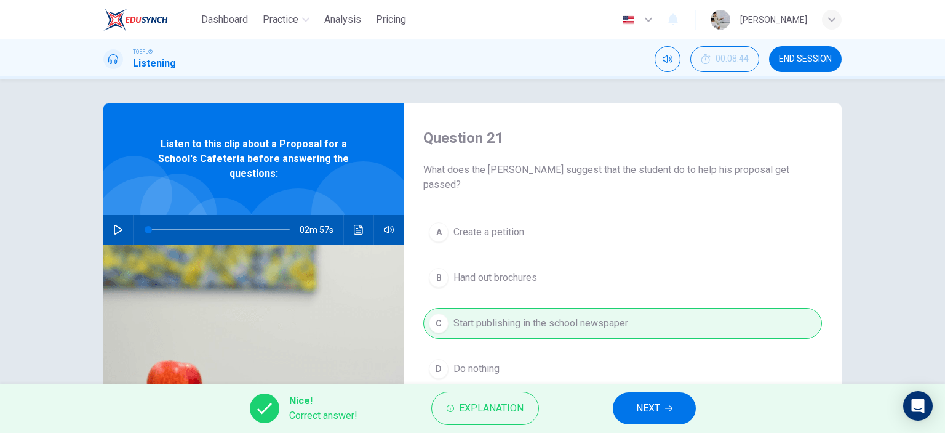
click at [686, 412] on button "NEXT" at bounding box center [654, 408] width 83 height 32
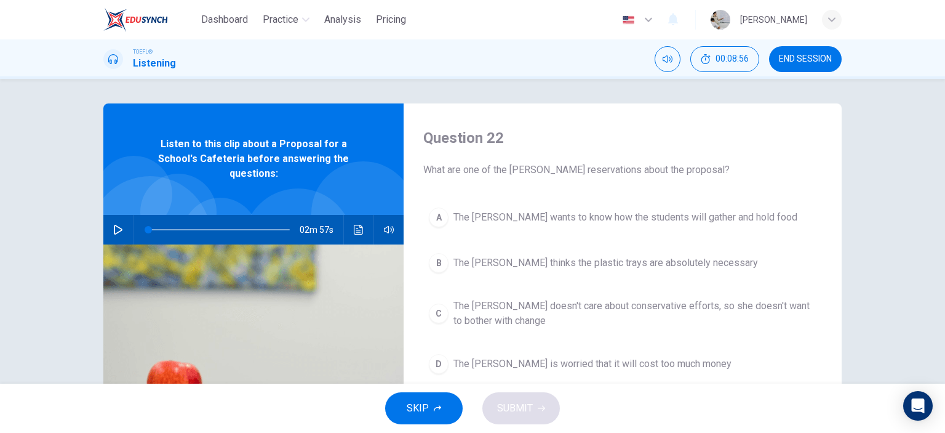
click at [620, 216] on span "The [PERSON_NAME] wants to know how the students will gather and hold food" at bounding box center [626, 217] width 344 height 15
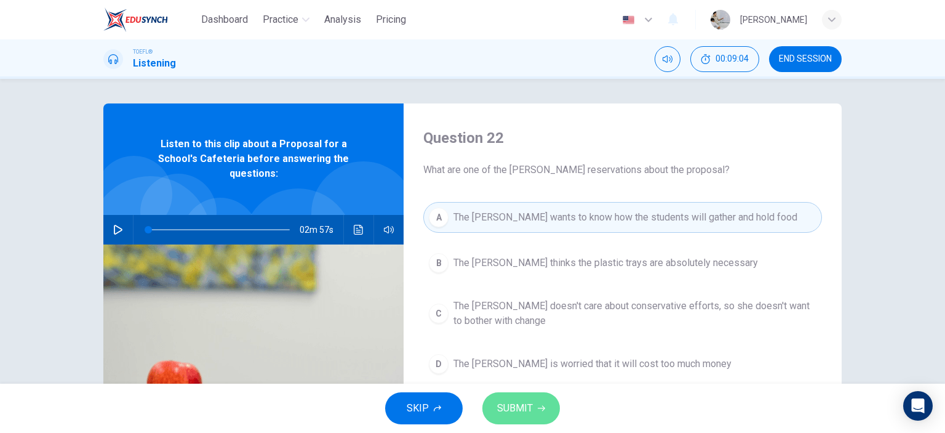
click at [531, 417] on button "SUBMIT" at bounding box center [522, 408] width 78 height 32
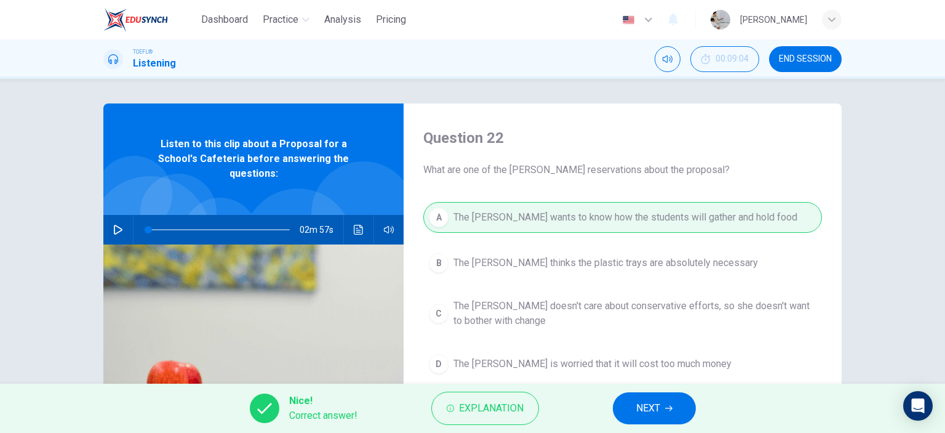
click at [650, 414] on span "NEXT" at bounding box center [648, 407] width 24 height 17
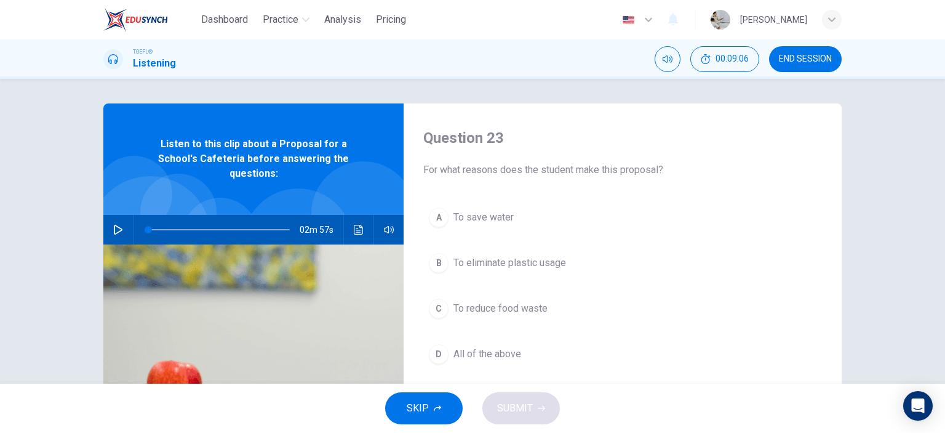
drag, startPoint x: 449, startPoint y: 172, endPoint x: 542, endPoint y: 172, distance: 92.9
click at [542, 172] on span "For what reasons does the student make this proposal?" at bounding box center [622, 169] width 399 height 15
click at [531, 221] on button "A To save water" at bounding box center [622, 217] width 399 height 31
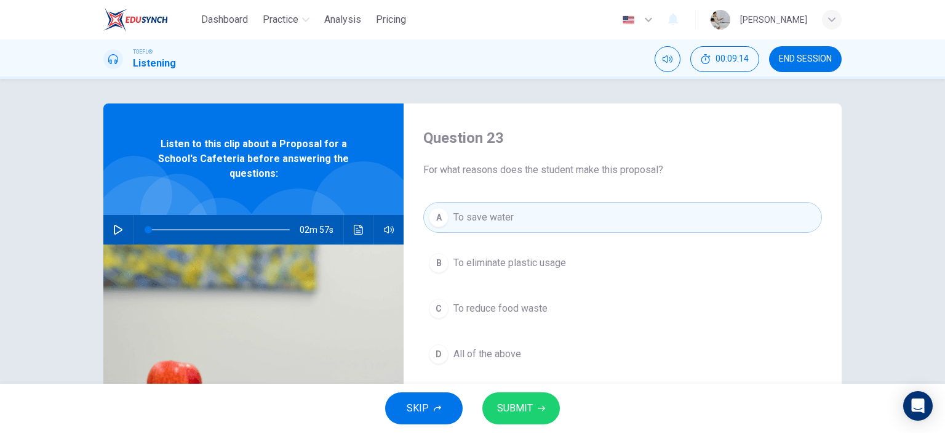
click at [513, 357] on span "All of the above" at bounding box center [488, 354] width 68 height 15
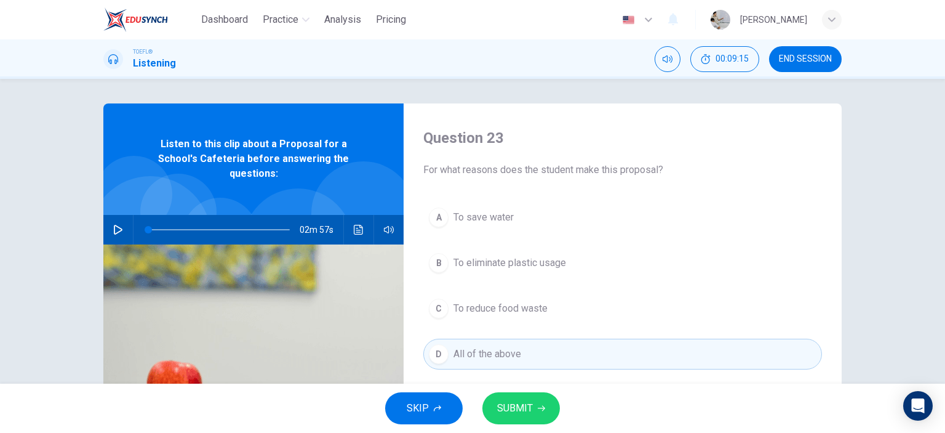
click at [523, 411] on span "SUBMIT" at bounding box center [515, 407] width 36 height 17
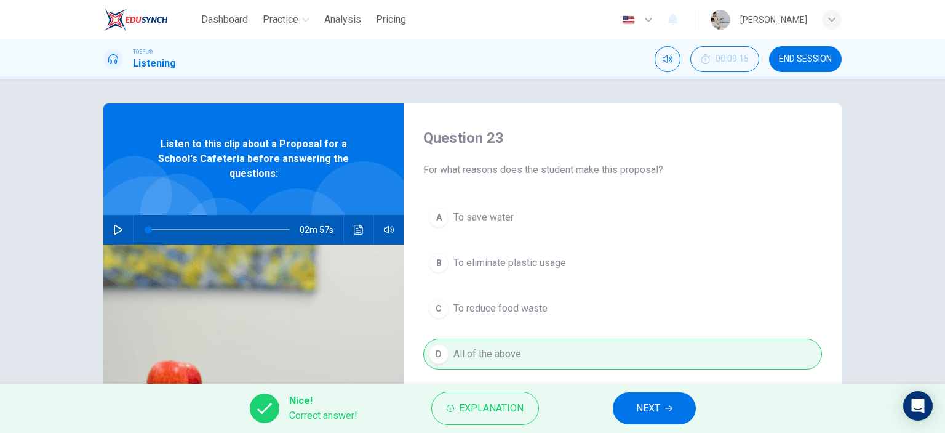
click at [655, 418] on button "NEXT" at bounding box center [654, 408] width 83 height 32
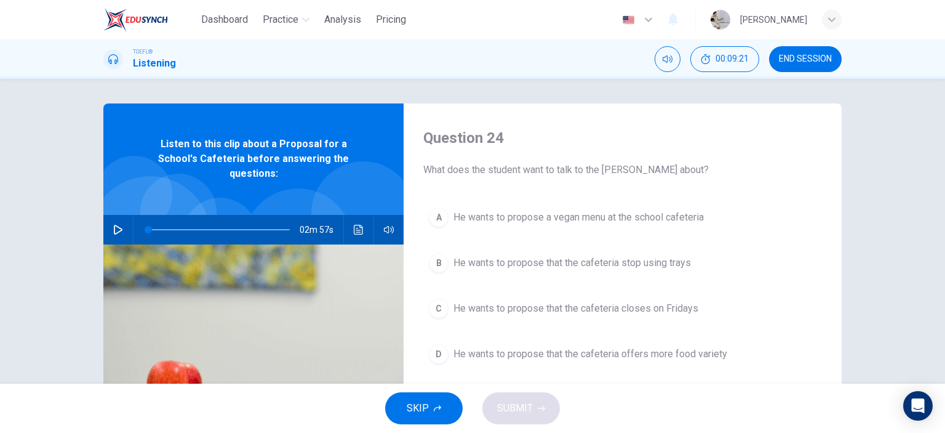
click at [571, 268] on span "He wants to propose that the cafeteria stop using trays" at bounding box center [573, 262] width 238 height 15
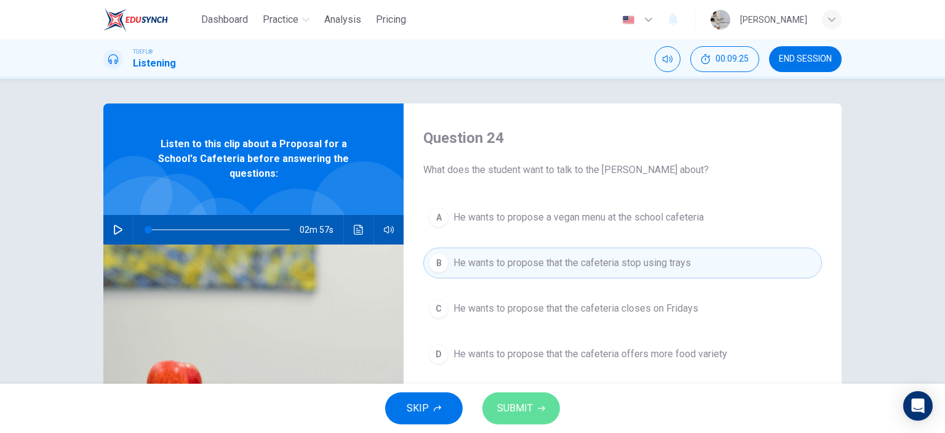
click at [526, 408] on span "SUBMIT" at bounding box center [515, 407] width 36 height 17
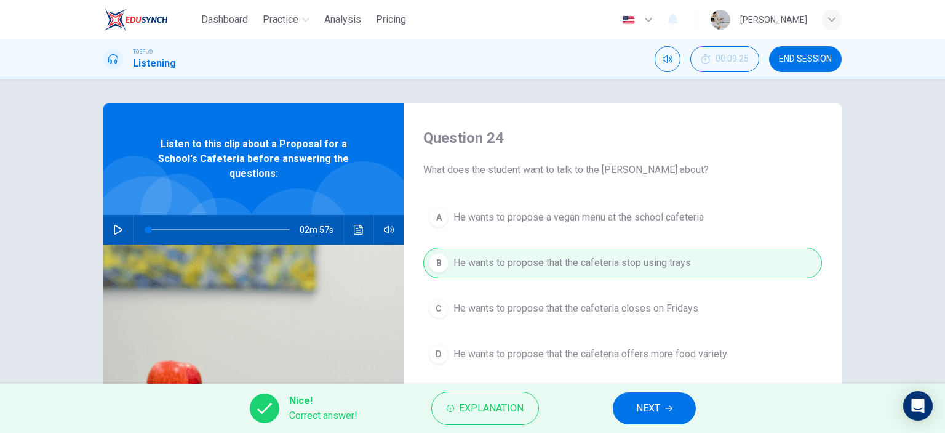
click at [687, 401] on button "NEXT" at bounding box center [654, 408] width 83 height 32
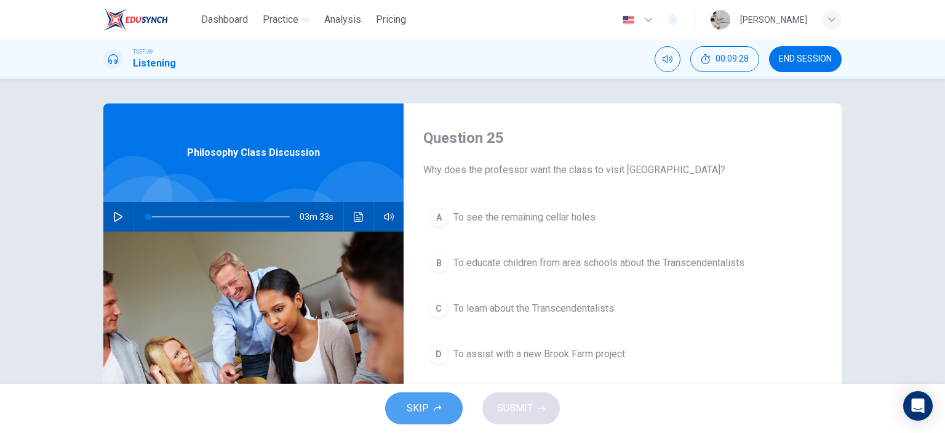
click at [412, 406] on span "SKIP" at bounding box center [418, 407] width 22 height 17
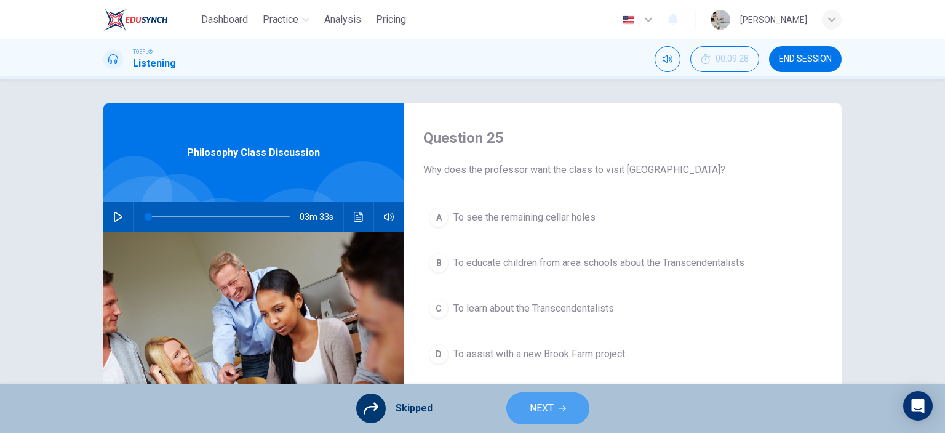
click at [532, 420] on button "NEXT" at bounding box center [548, 408] width 83 height 32
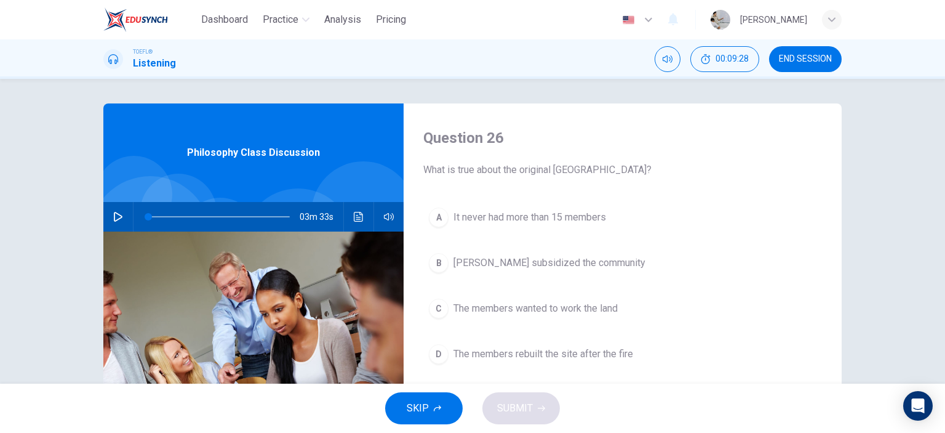
click at [439, 418] on button "SKIP" at bounding box center [424, 408] width 78 height 32
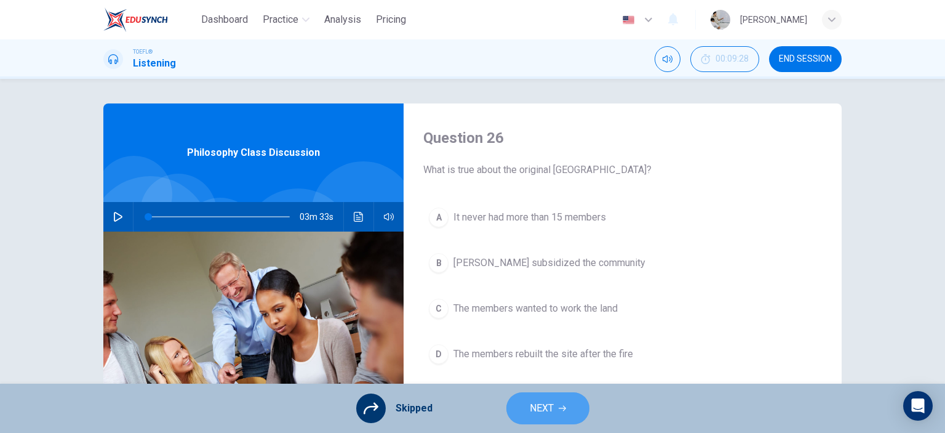
click at [516, 412] on button "NEXT" at bounding box center [548, 408] width 83 height 32
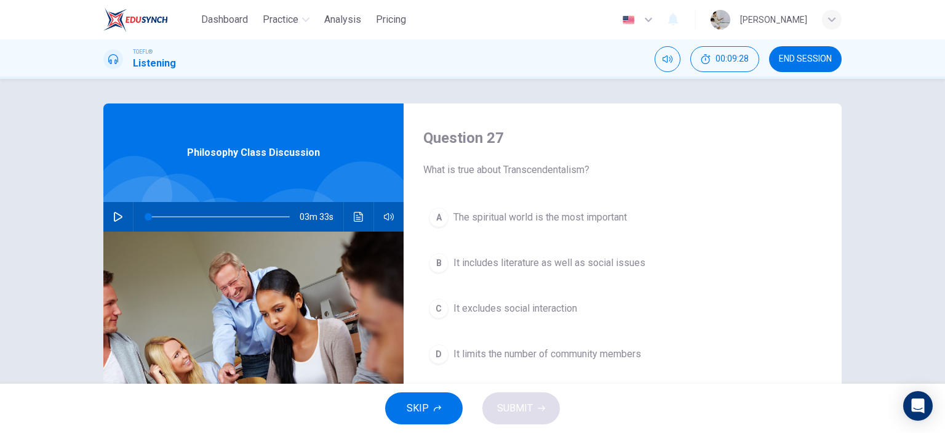
click at [435, 412] on button "SKIP" at bounding box center [424, 408] width 78 height 32
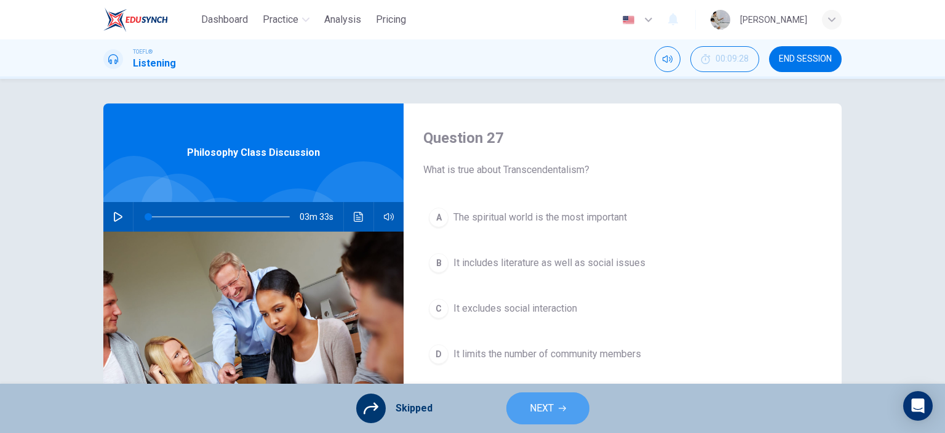
click at [534, 411] on span "NEXT" at bounding box center [542, 407] width 24 height 17
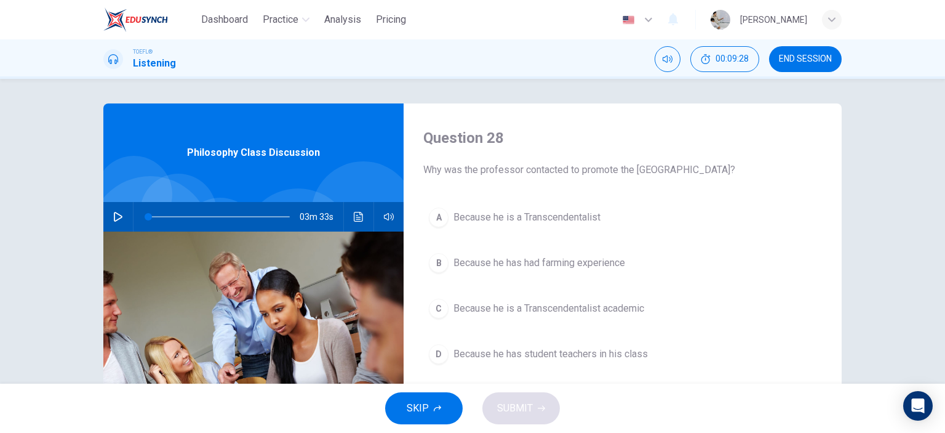
click at [428, 415] on span "SKIP" at bounding box center [418, 407] width 22 height 17
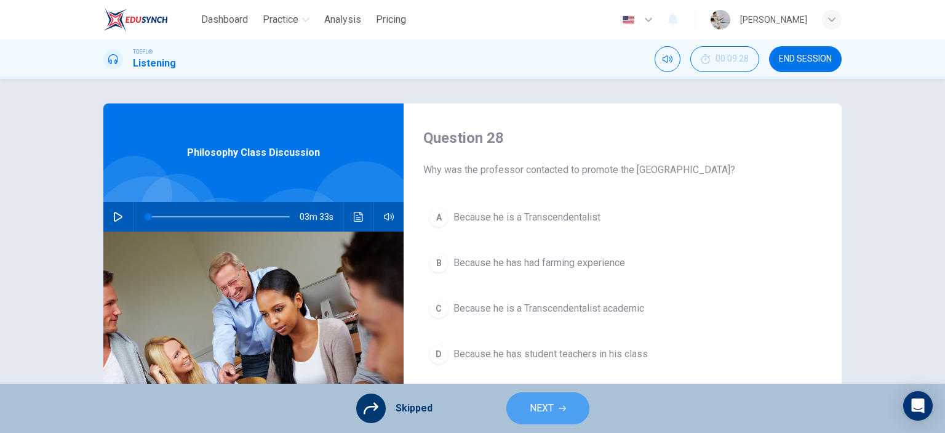
click at [554, 411] on button "NEXT" at bounding box center [548, 408] width 83 height 32
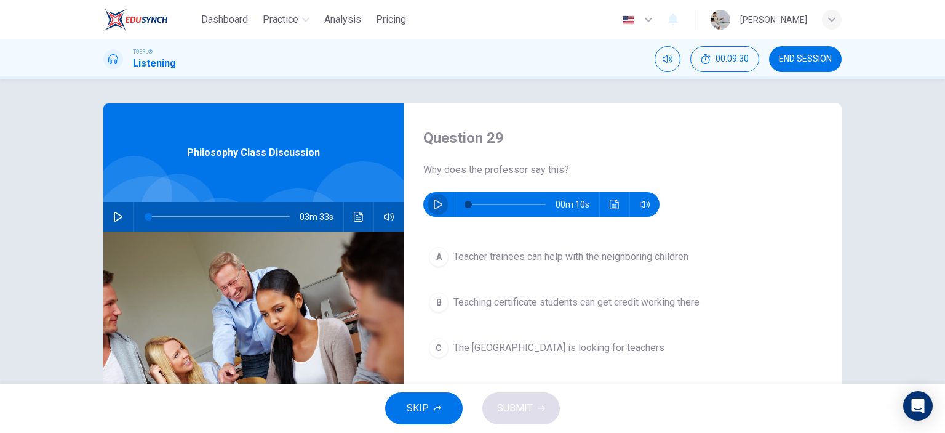
click at [433, 199] on icon "button" at bounding box center [438, 204] width 10 height 10
type input "0"
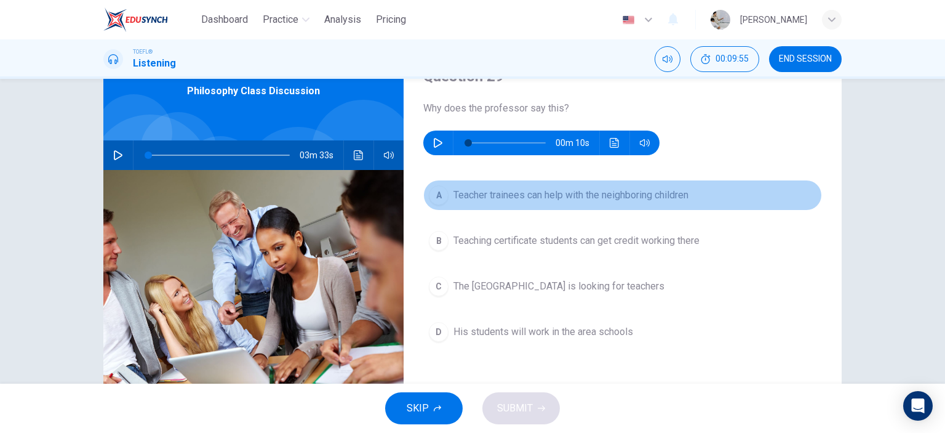
click at [556, 199] on span "Teacher trainees can help with the neighboring children" at bounding box center [571, 195] width 235 height 15
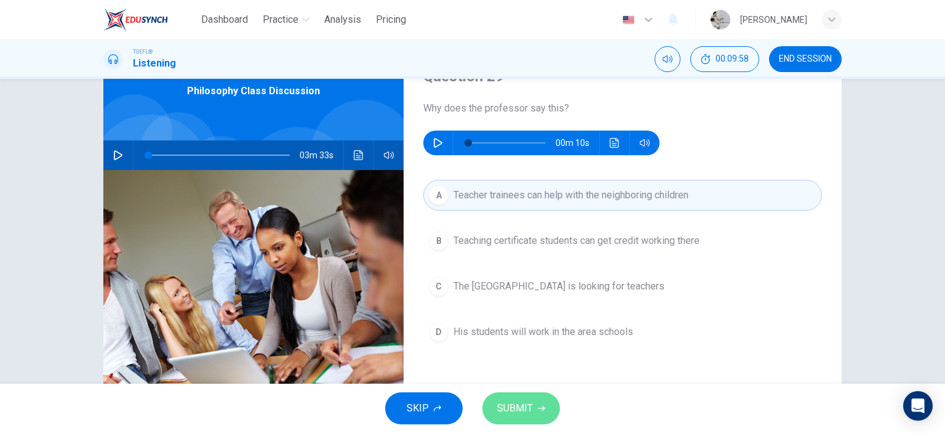
click at [527, 408] on span "SUBMIT" at bounding box center [515, 407] width 36 height 17
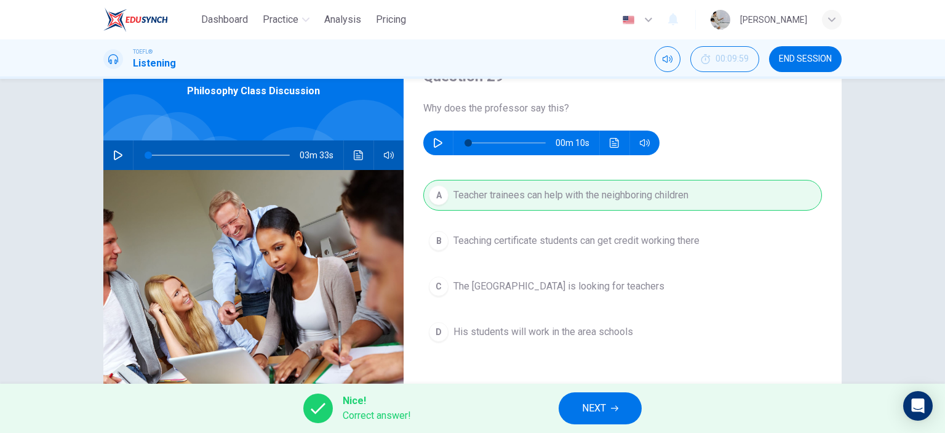
click at [615, 411] on icon "button" at bounding box center [614, 407] width 7 height 7
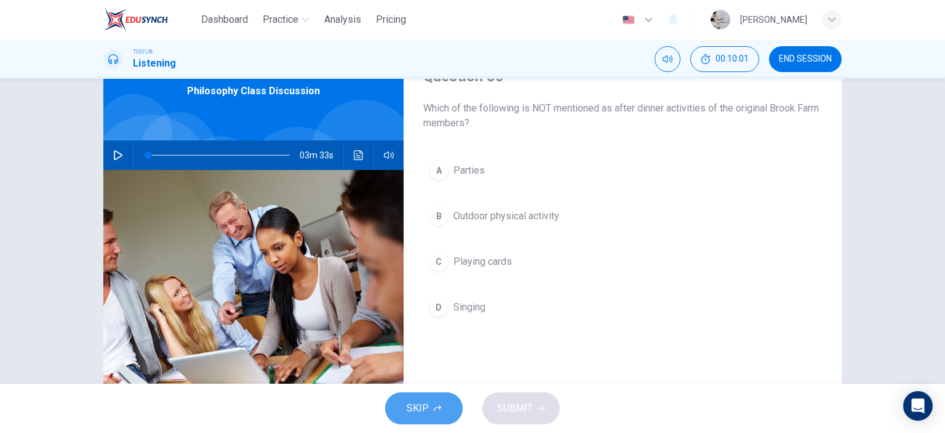
click at [443, 408] on button "SKIP" at bounding box center [424, 408] width 78 height 32
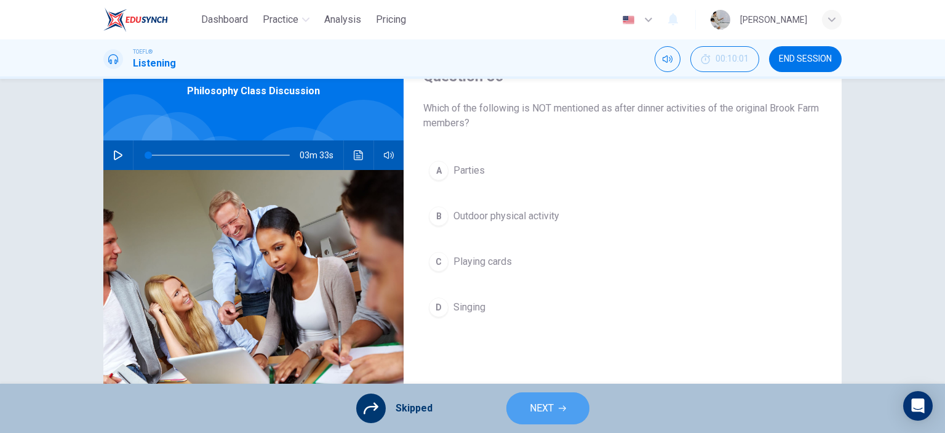
click at [524, 411] on button "NEXT" at bounding box center [548, 408] width 83 height 32
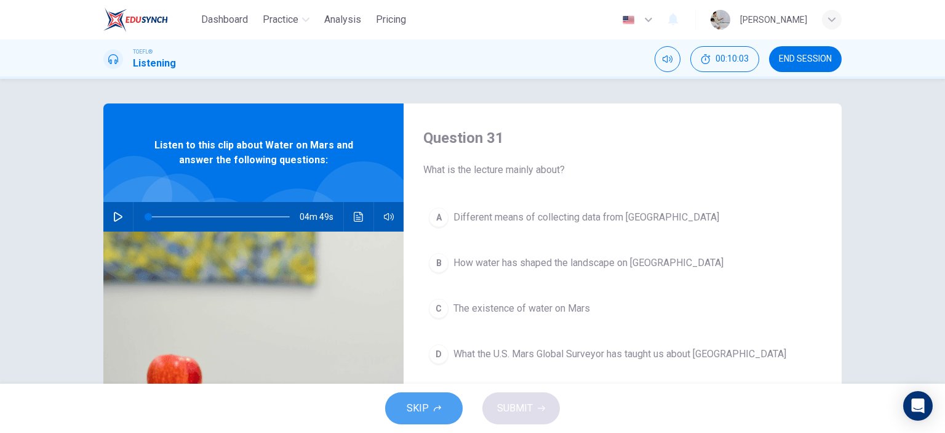
click at [415, 398] on button "SKIP" at bounding box center [424, 408] width 78 height 32
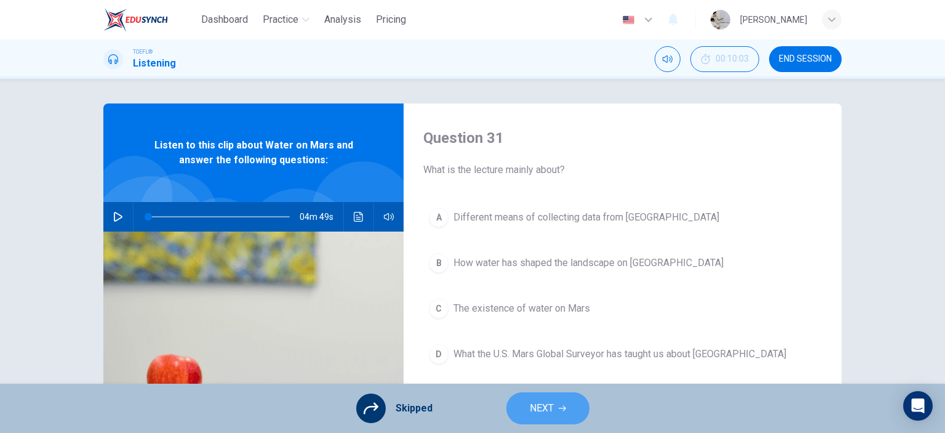
click at [551, 407] on span "NEXT" at bounding box center [542, 407] width 24 height 17
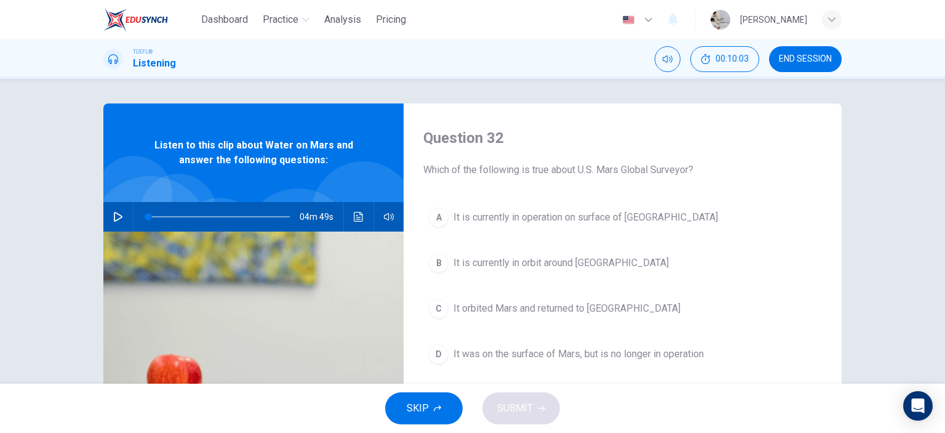
click at [423, 412] on span "SKIP" at bounding box center [418, 407] width 22 height 17
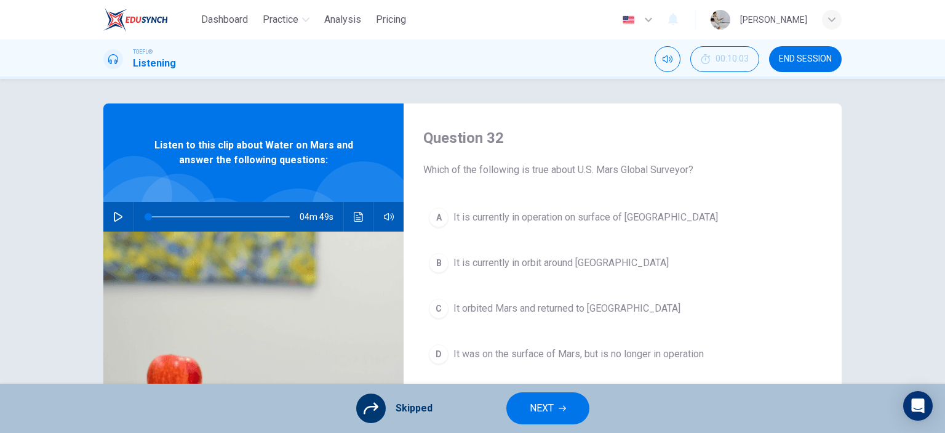
click at [523, 415] on button "NEXT" at bounding box center [548, 408] width 83 height 32
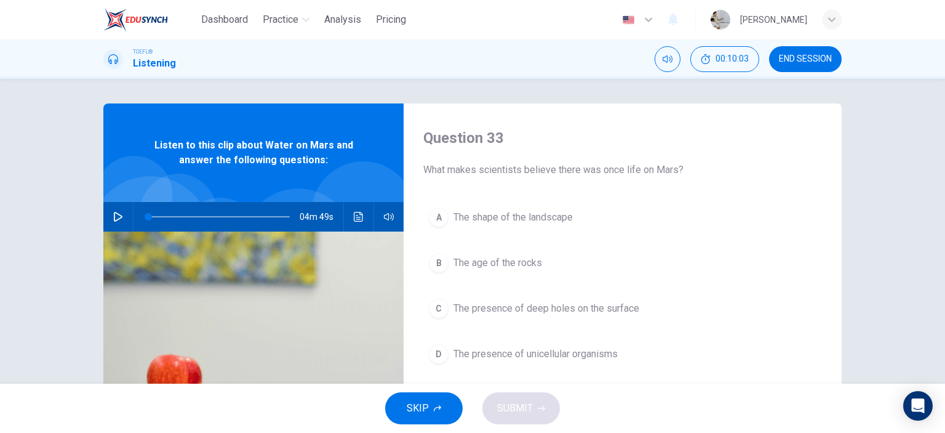
click at [423, 411] on span "SKIP" at bounding box center [418, 407] width 22 height 17
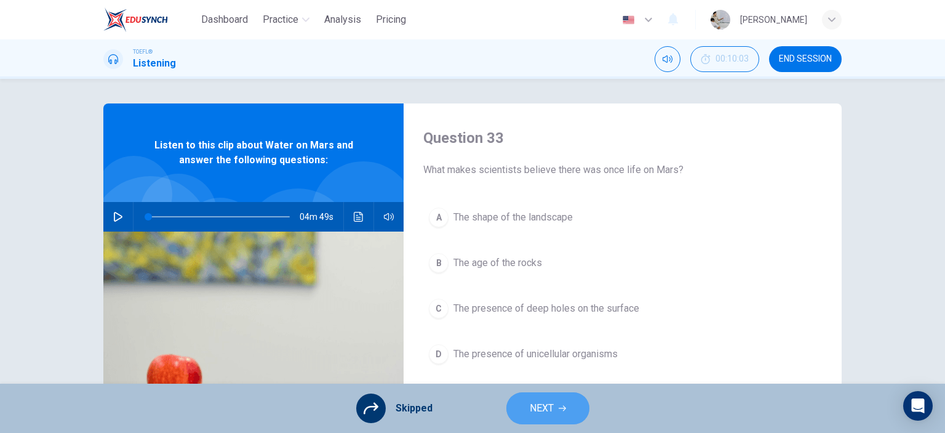
click at [519, 411] on button "NEXT" at bounding box center [548, 408] width 83 height 32
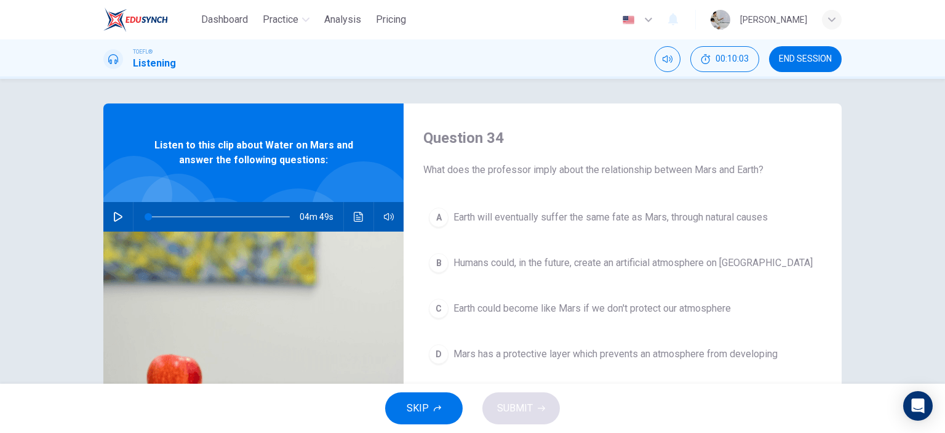
click at [420, 413] on span "SKIP" at bounding box center [418, 407] width 22 height 17
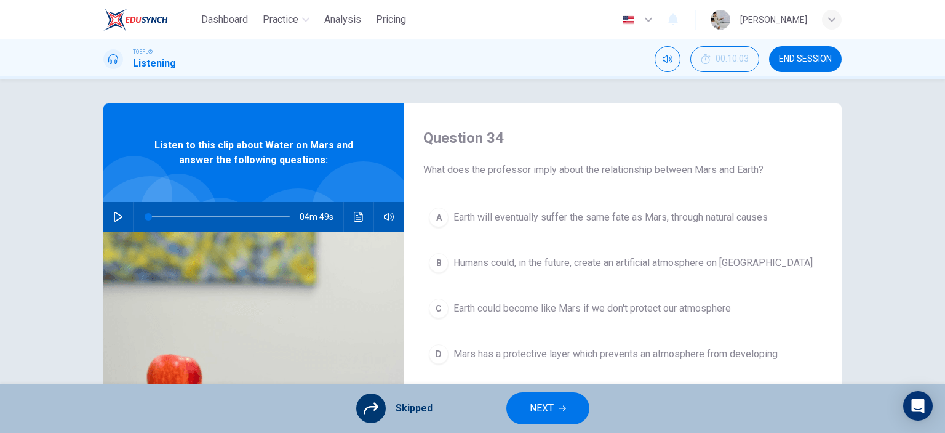
click at [524, 413] on button "NEXT" at bounding box center [548, 408] width 83 height 32
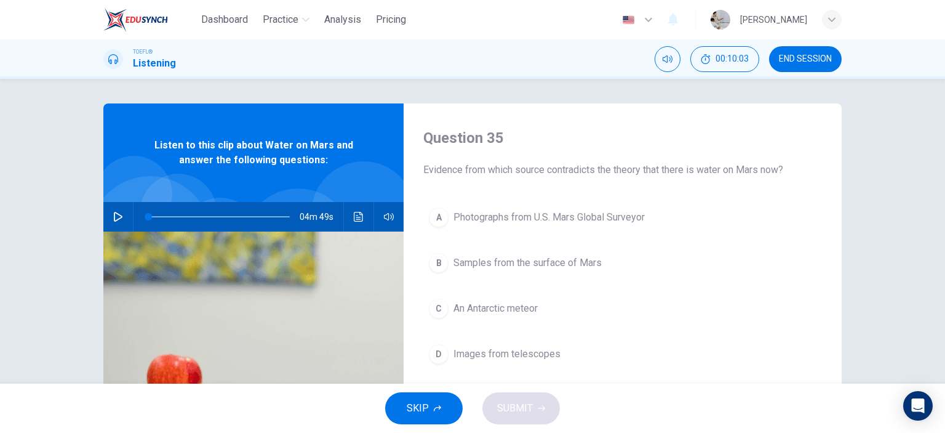
click at [433, 415] on button "SKIP" at bounding box center [424, 408] width 78 height 32
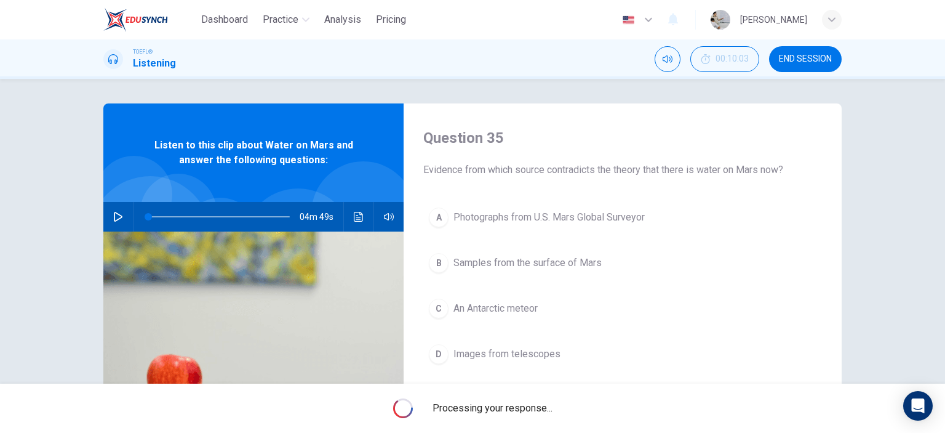
scroll to position [62, 0]
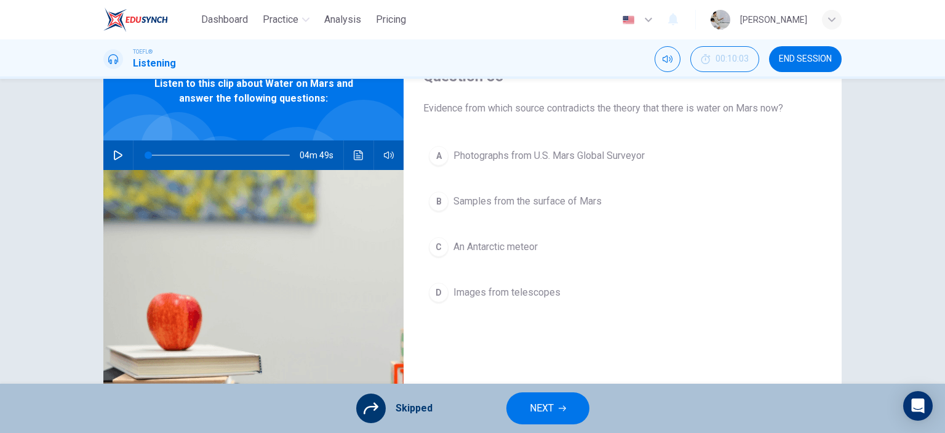
click at [557, 418] on button "NEXT" at bounding box center [548, 408] width 83 height 32
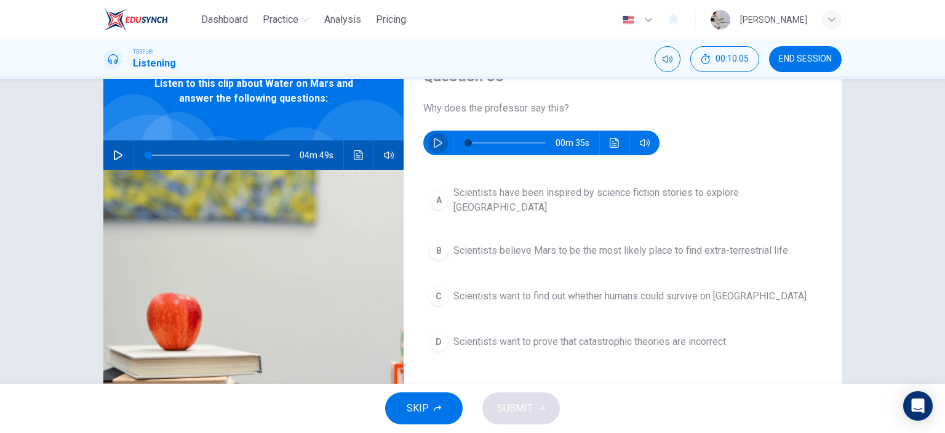
click at [429, 138] on button "button" at bounding box center [438, 142] width 20 height 25
type input "0"
click at [492, 243] on span "Scientists believe Mars to be the most likely place to find extra-terrestrial l…" at bounding box center [621, 250] width 335 height 15
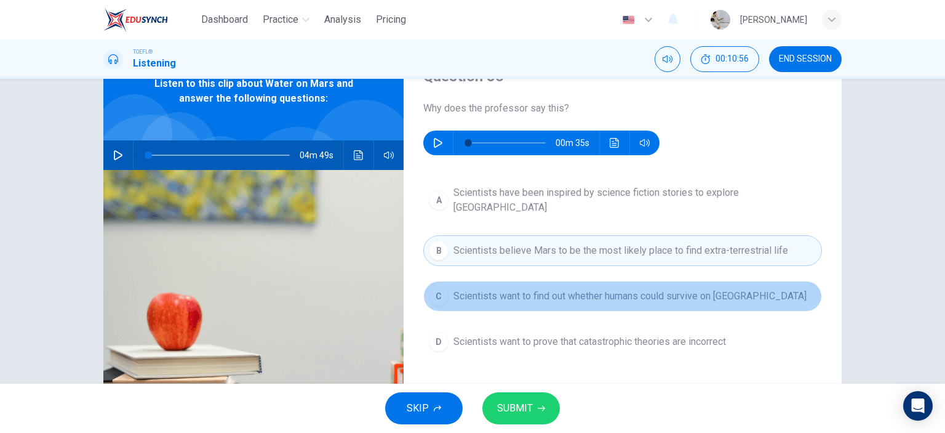
click at [490, 289] on span "Scientists want to find out whether humans could survive on [GEOGRAPHIC_DATA]" at bounding box center [630, 296] width 353 height 15
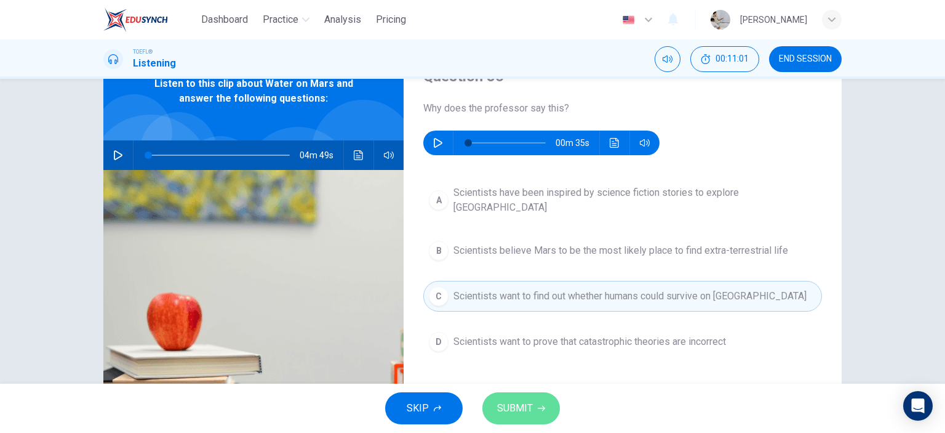
click at [513, 420] on button "SUBMIT" at bounding box center [522, 408] width 78 height 32
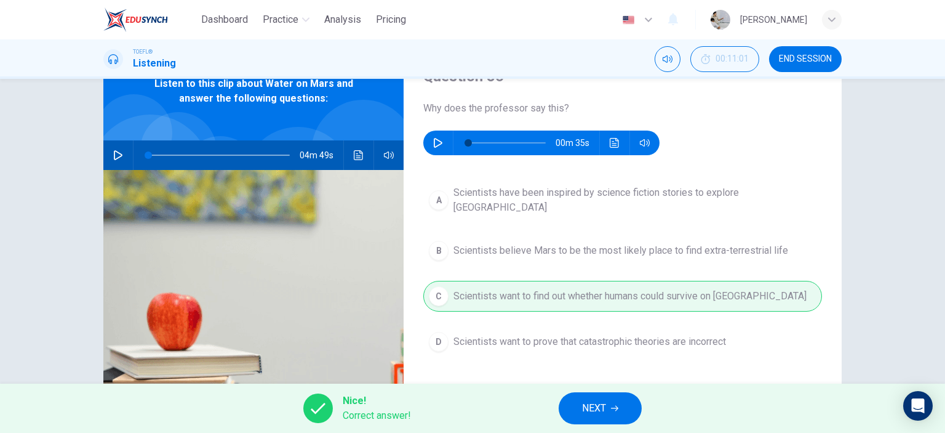
click at [606, 415] on span "NEXT" at bounding box center [594, 407] width 24 height 17
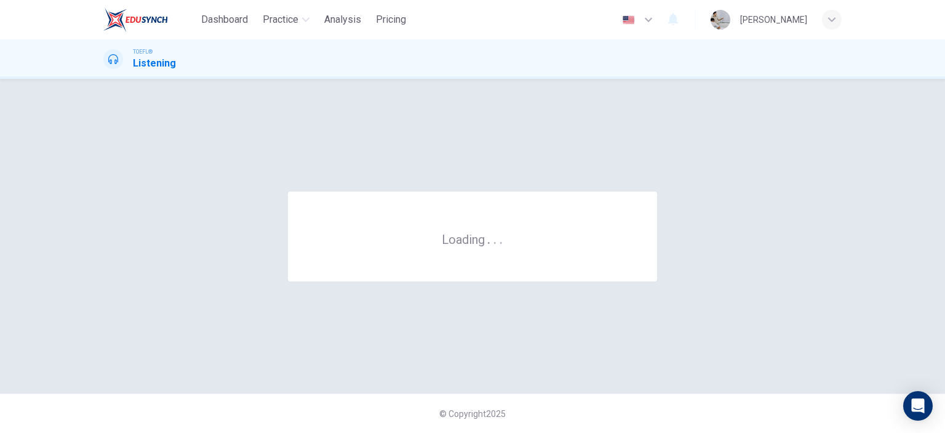
scroll to position [0, 0]
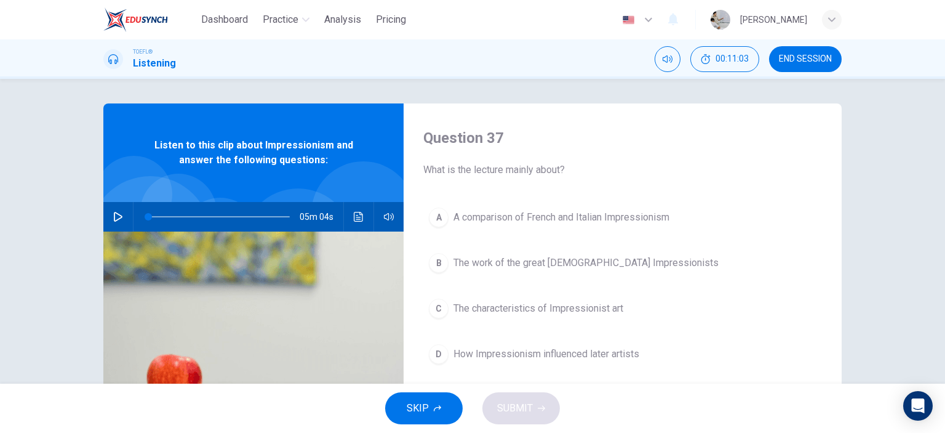
click at [426, 398] on button "SKIP" at bounding box center [424, 408] width 78 height 32
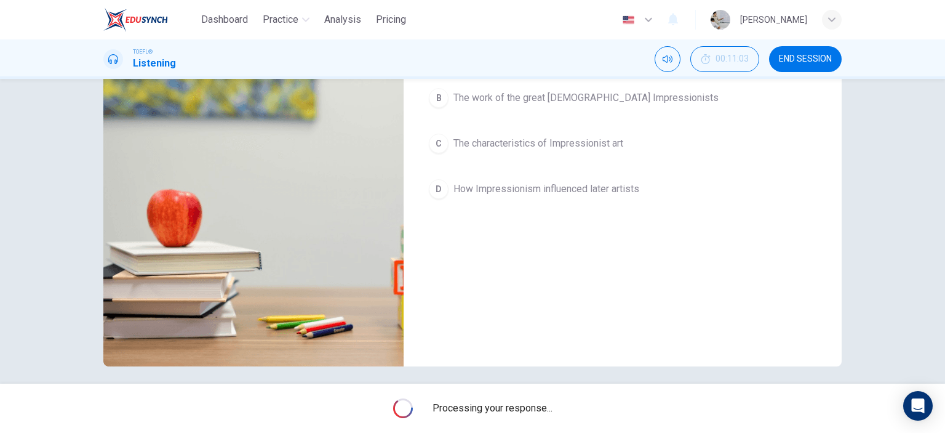
scroll to position [172, 0]
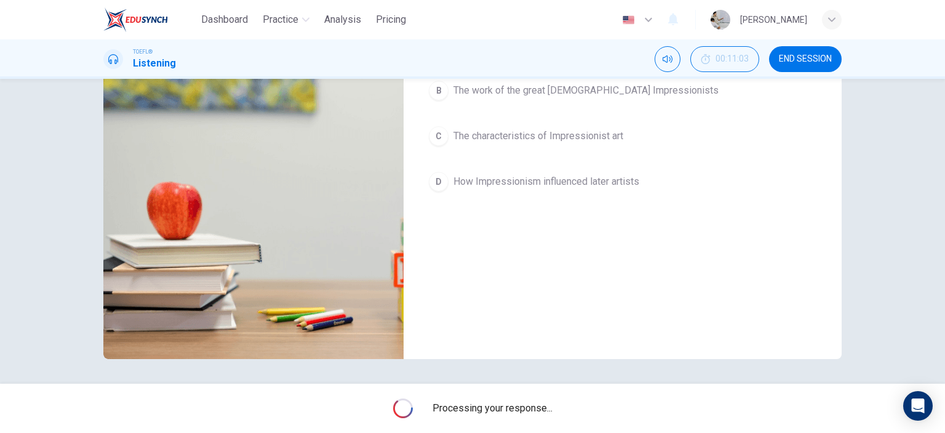
click at [883, 300] on div "Question 37 What is the lecture mainly about? A A comparison of French and Ital…" at bounding box center [472, 231] width 945 height 305
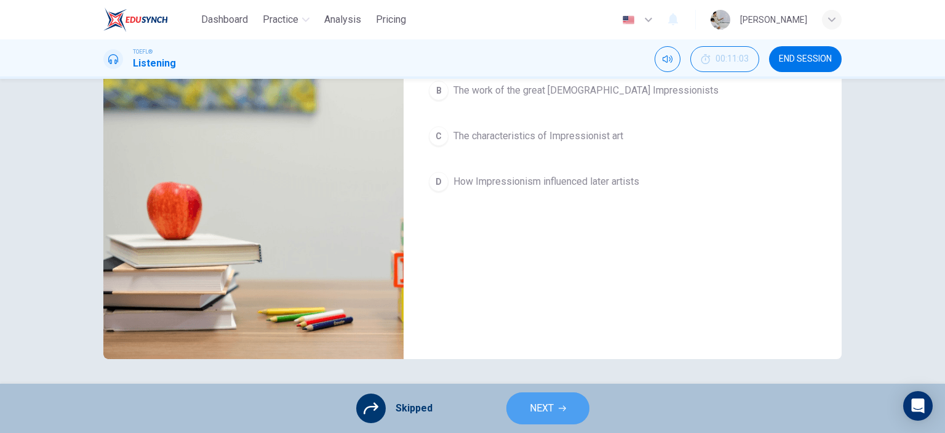
click at [545, 415] on span "NEXT" at bounding box center [542, 407] width 24 height 17
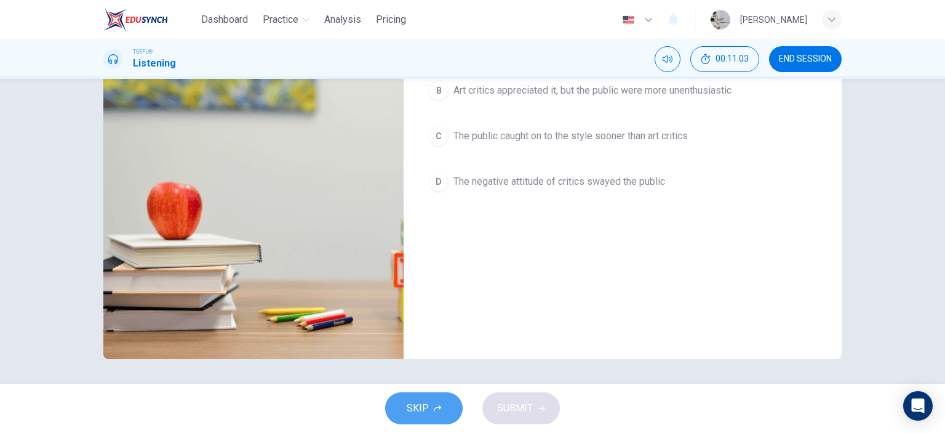
click at [424, 411] on span "SKIP" at bounding box center [418, 407] width 22 height 17
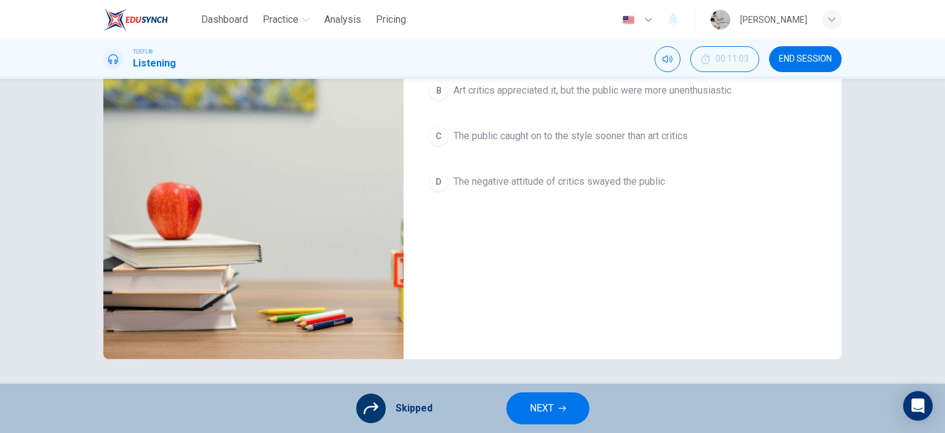
click at [548, 419] on button "NEXT" at bounding box center [548, 408] width 83 height 32
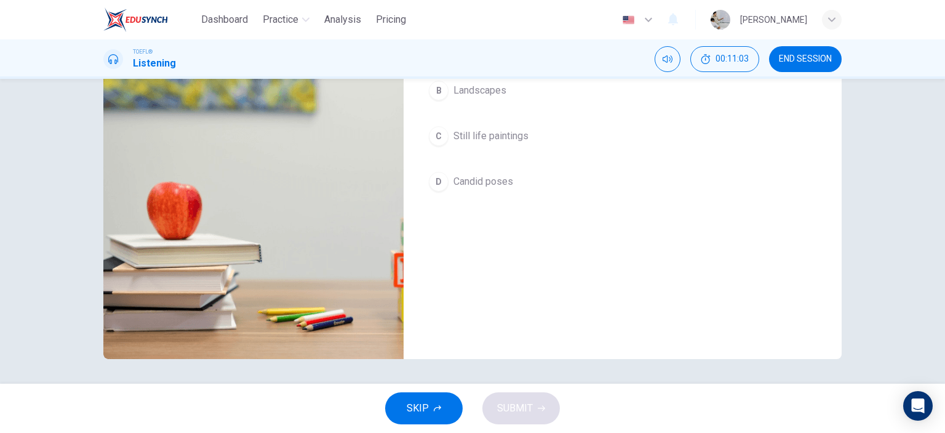
click at [441, 408] on button "SKIP" at bounding box center [424, 408] width 78 height 32
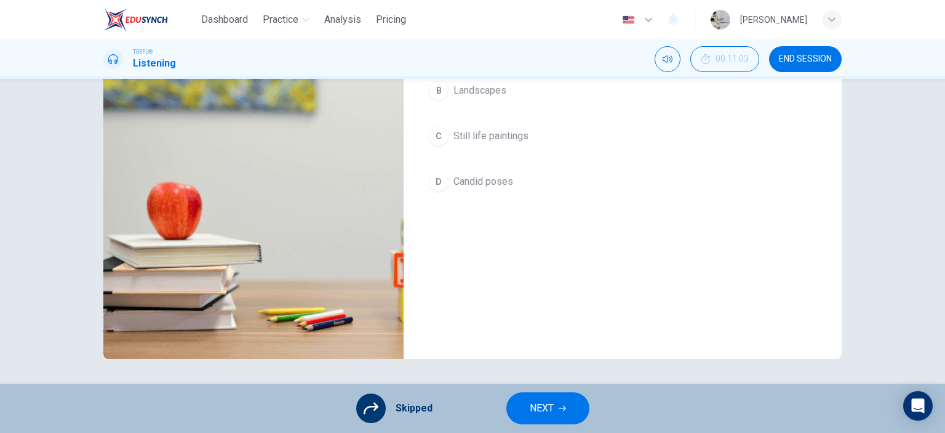
click at [537, 415] on span "NEXT" at bounding box center [542, 407] width 24 height 17
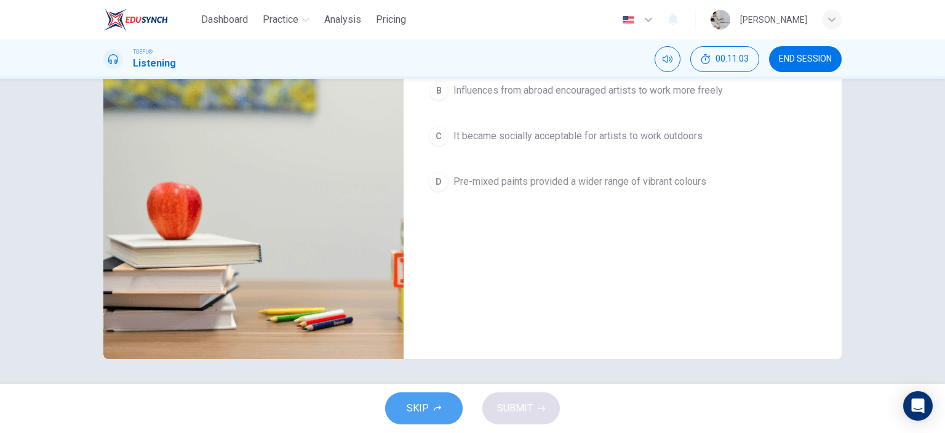
click at [430, 417] on button "SKIP" at bounding box center [424, 408] width 78 height 32
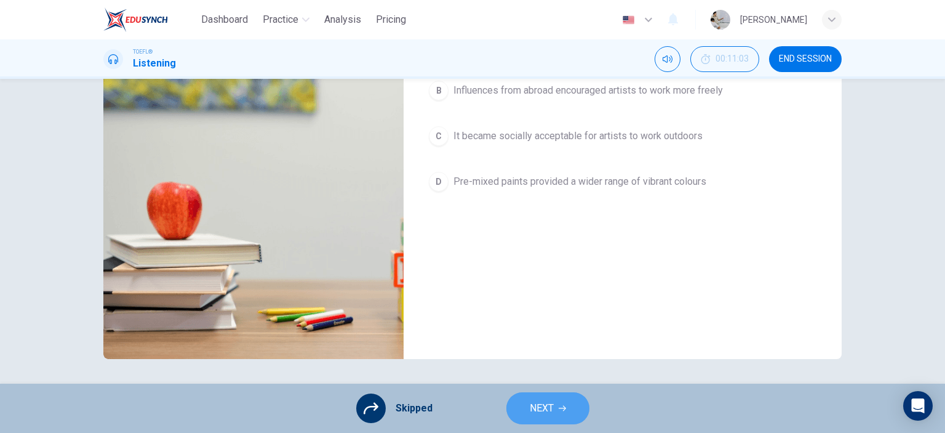
click at [540, 414] on span "NEXT" at bounding box center [542, 407] width 24 height 17
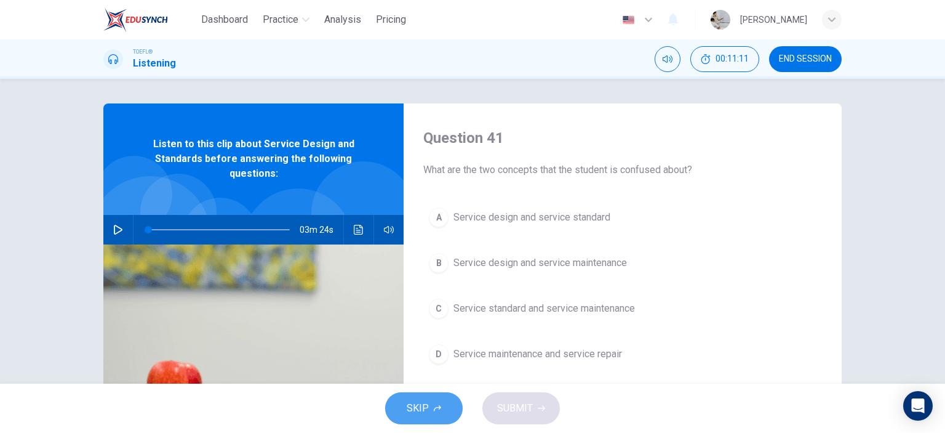
click at [430, 411] on button "SKIP" at bounding box center [424, 408] width 78 height 32
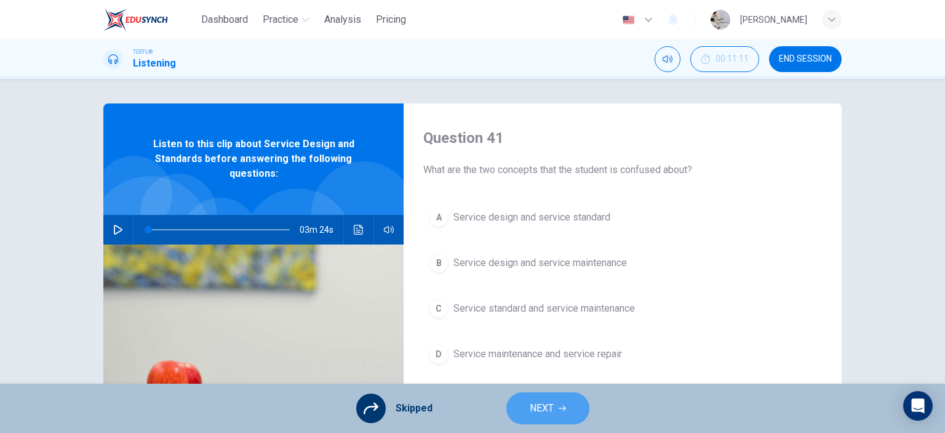
click at [551, 415] on span "NEXT" at bounding box center [542, 407] width 24 height 17
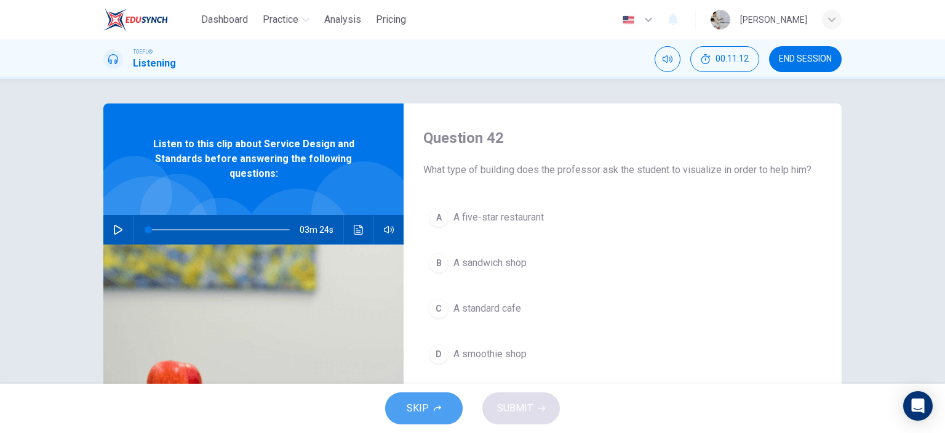
click at [413, 409] on span "SKIP" at bounding box center [418, 407] width 22 height 17
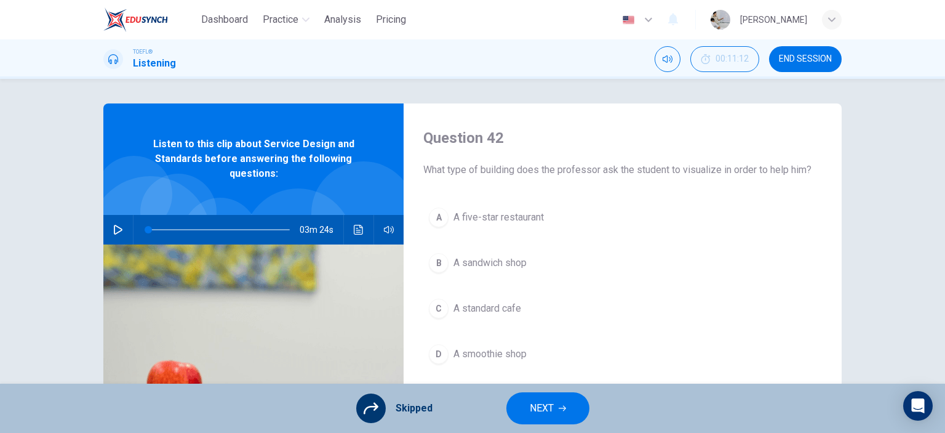
click at [532, 410] on span "NEXT" at bounding box center [542, 407] width 24 height 17
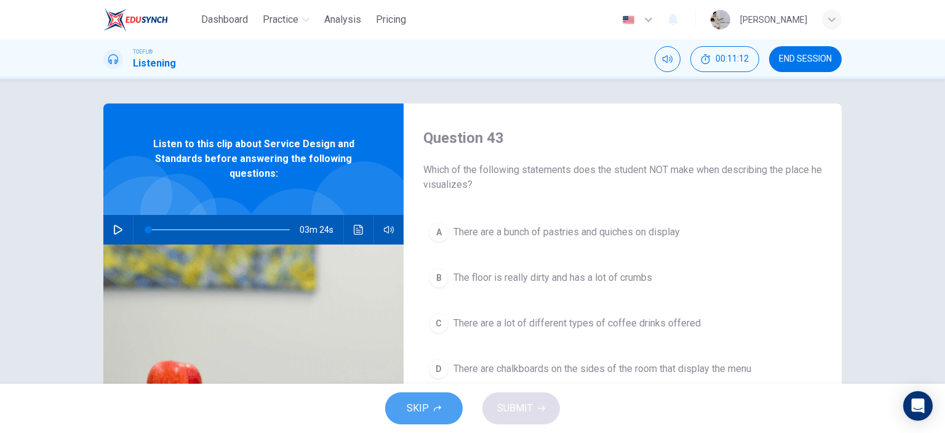
click at [428, 412] on span "SKIP" at bounding box center [418, 407] width 22 height 17
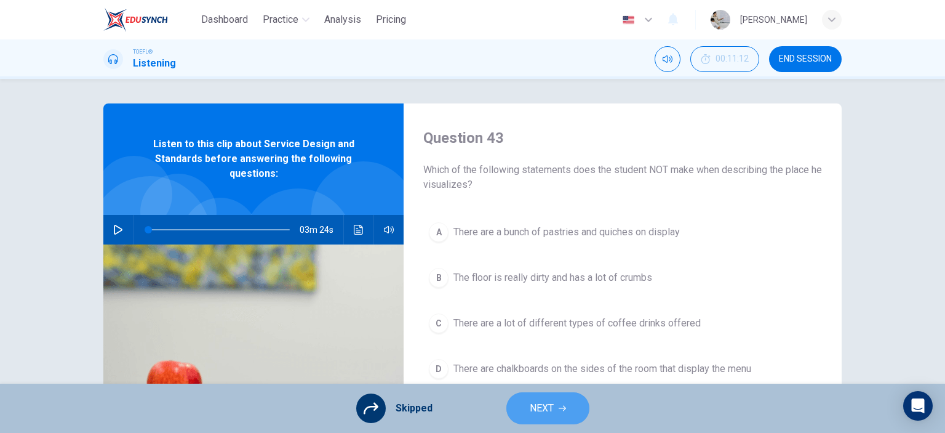
click at [537, 414] on span "NEXT" at bounding box center [542, 407] width 24 height 17
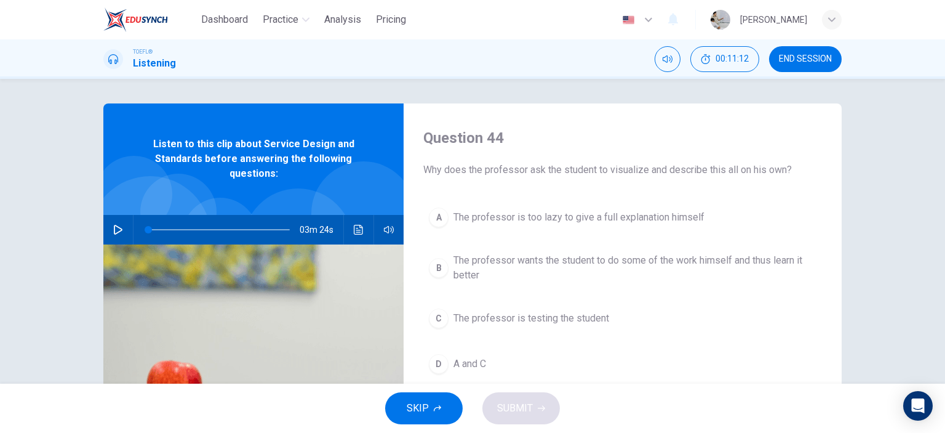
click at [428, 415] on button "SKIP" at bounding box center [424, 408] width 78 height 32
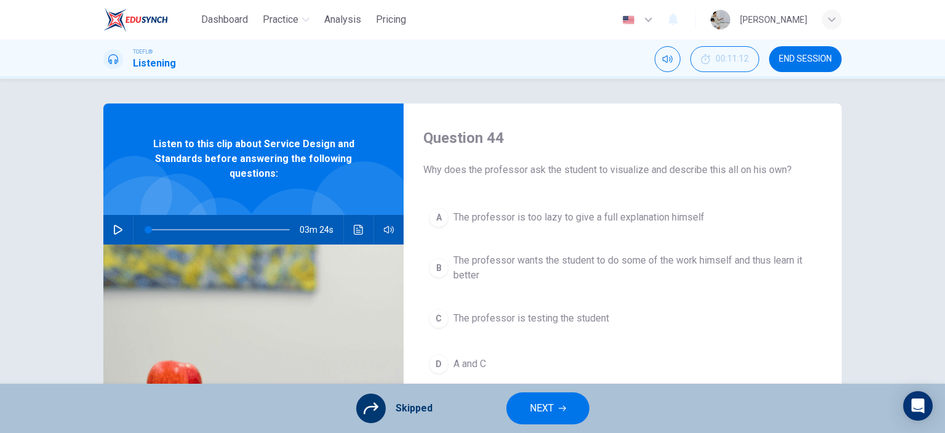
click at [508, 412] on button "NEXT" at bounding box center [548, 408] width 83 height 32
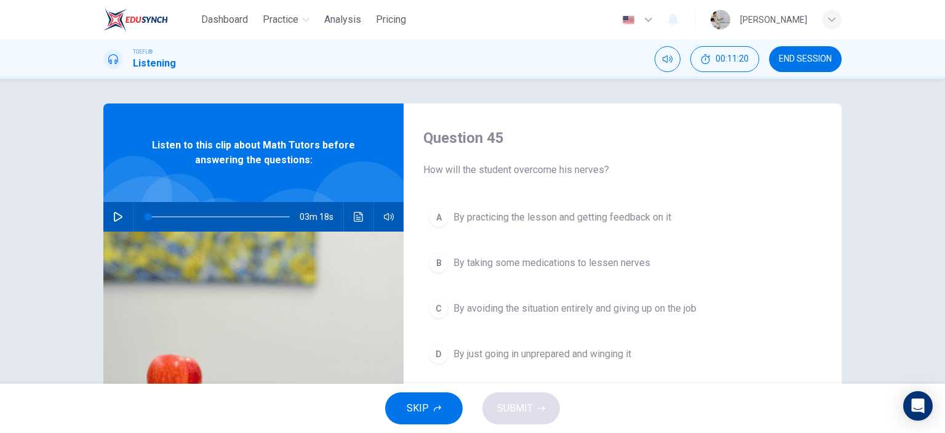
click at [114, 216] on icon "button" at bounding box center [118, 217] width 9 height 10
type input "9"
click at [795, 63] on span "END SESSION" at bounding box center [805, 59] width 53 height 10
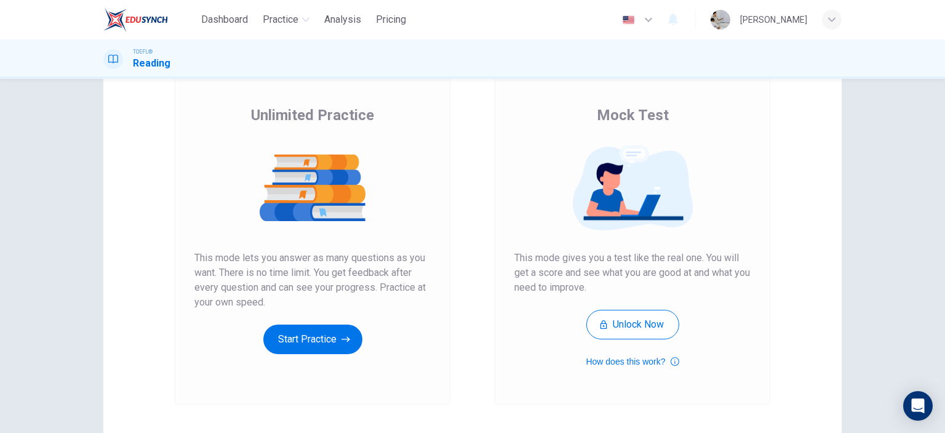
scroll to position [123, 0]
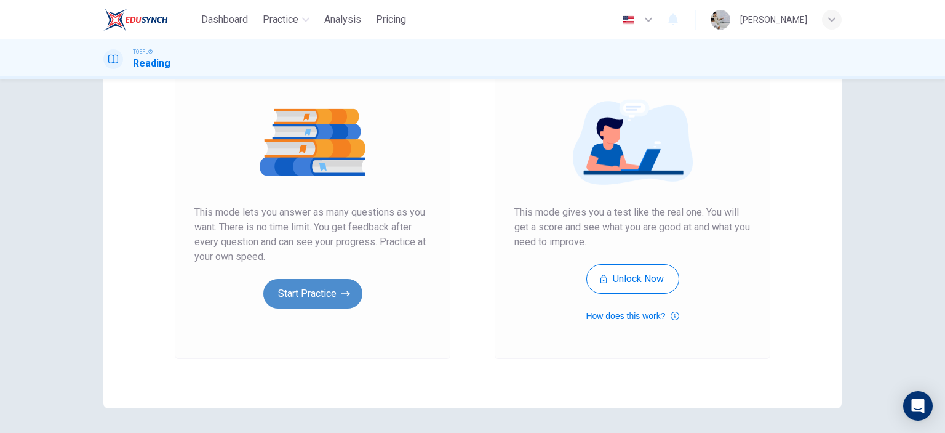
click at [319, 291] on button "Start Practice" at bounding box center [312, 294] width 99 height 30
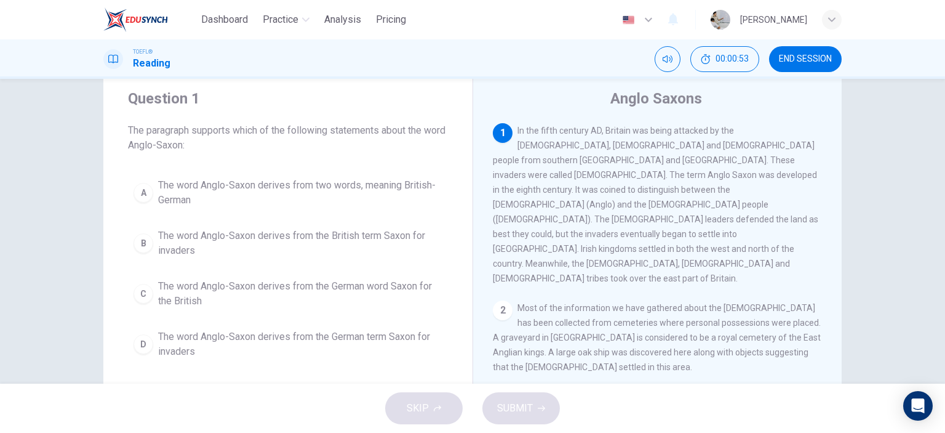
scroll to position [62, 0]
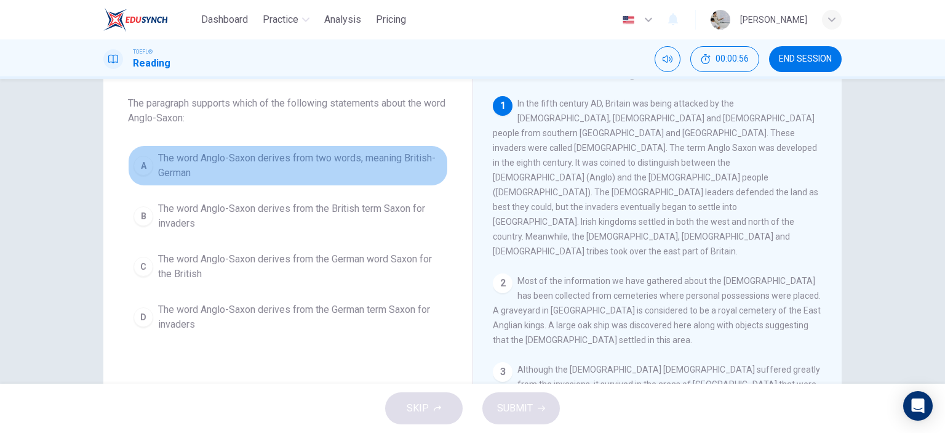
click at [276, 168] on span "The word Anglo-Saxon derives from two words, meaning British-German" at bounding box center [300, 166] width 284 height 30
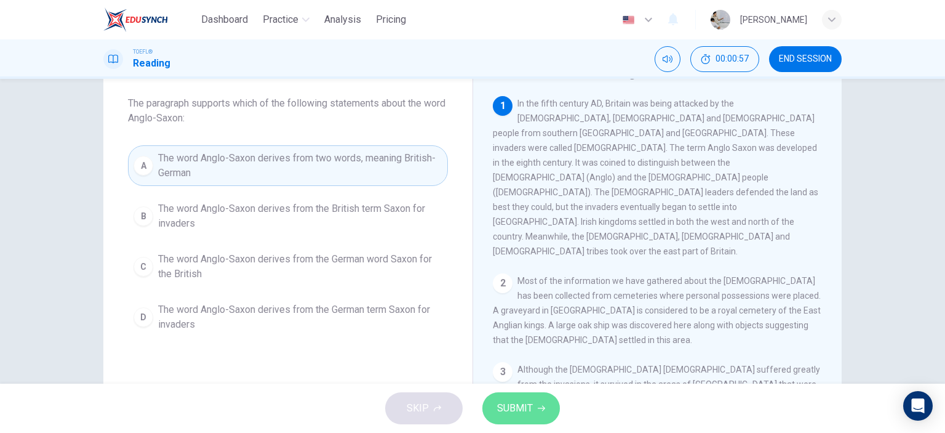
click at [493, 403] on button "SUBMIT" at bounding box center [522, 408] width 78 height 32
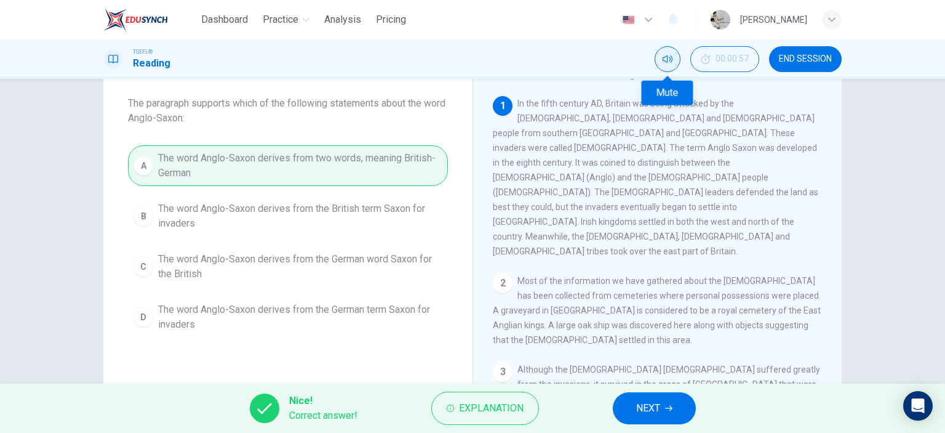
click at [667, 59] on icon "Mute" at bounding box center [668, 58] width 10 height 7
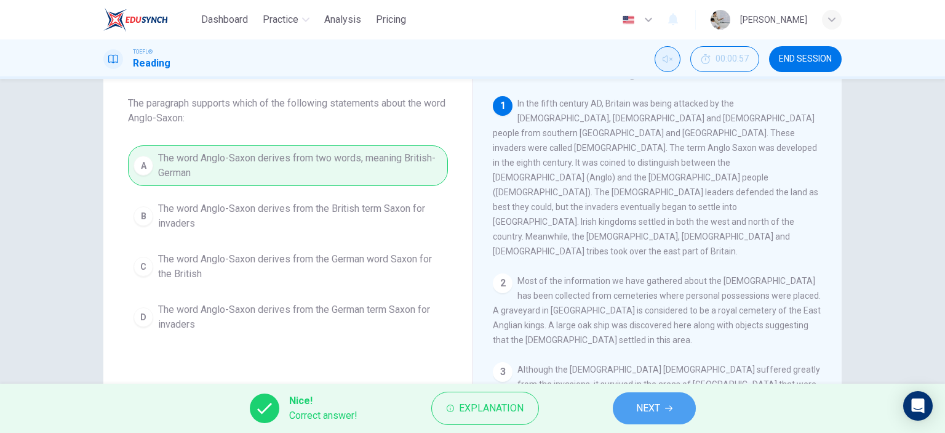
click at [638, 415] on span "NEXT" at bounding box center [648, 407] width 24 height 17
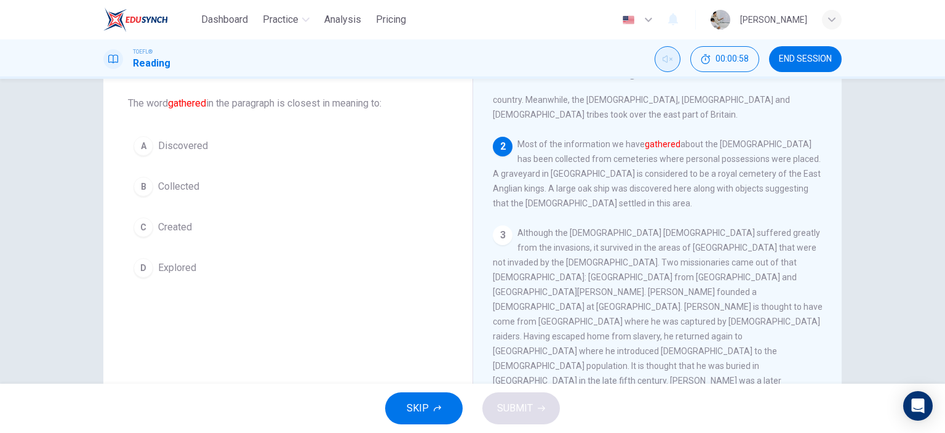
scroll to position [0, 0]
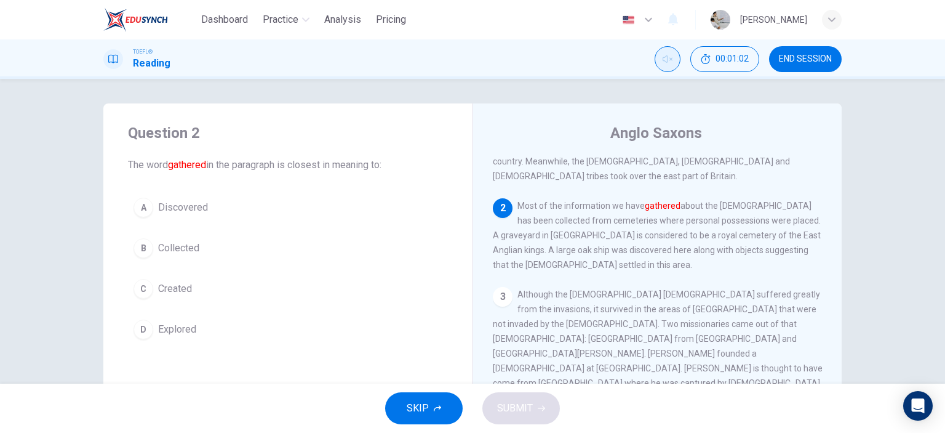
click at [183, 250] on span "Collected" at bounding box center [178, 248] width 41 height 15
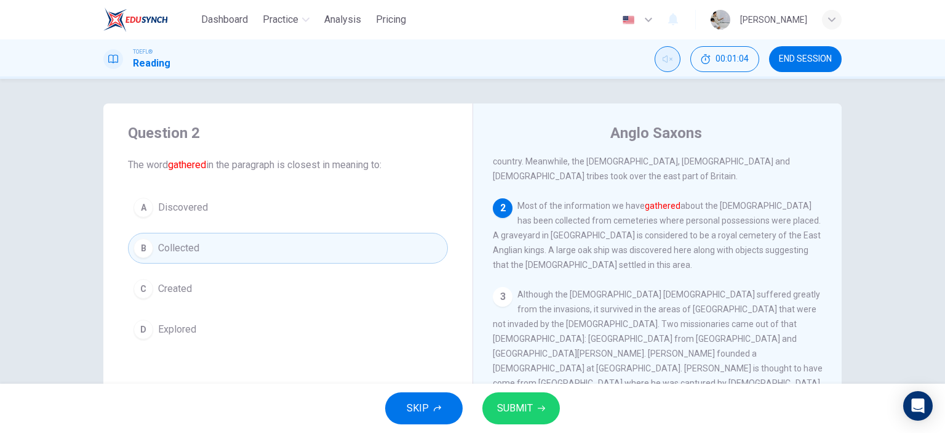
click at [534, 415] on button "SUBMIT" at bounding box center [522, 408] width 78 height 32
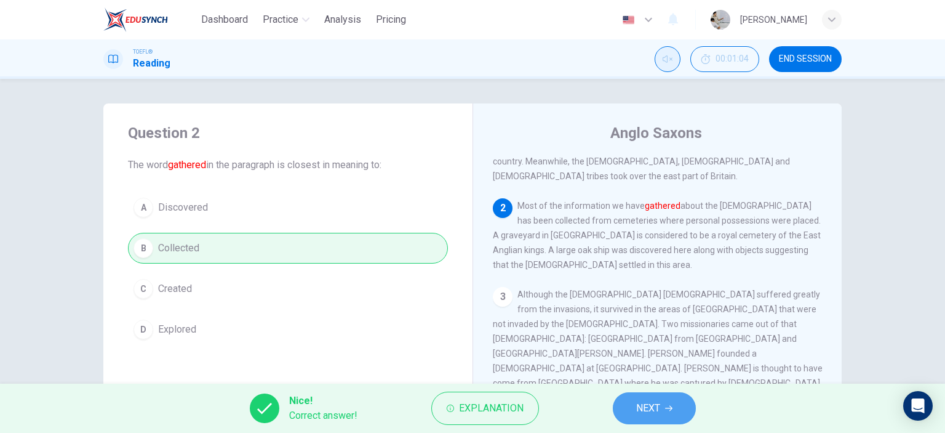
click at [655, 407] on span "NEXT" at bounding box center [648, 407] width 24 height 17
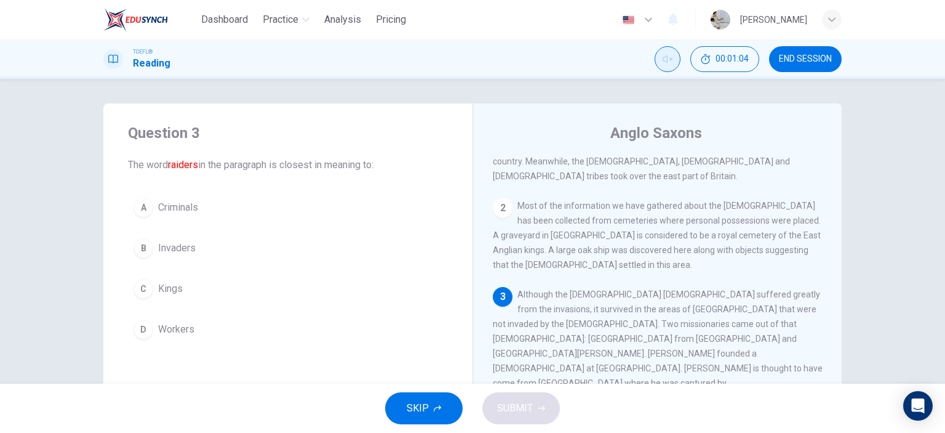
scroll to position [228, 0]
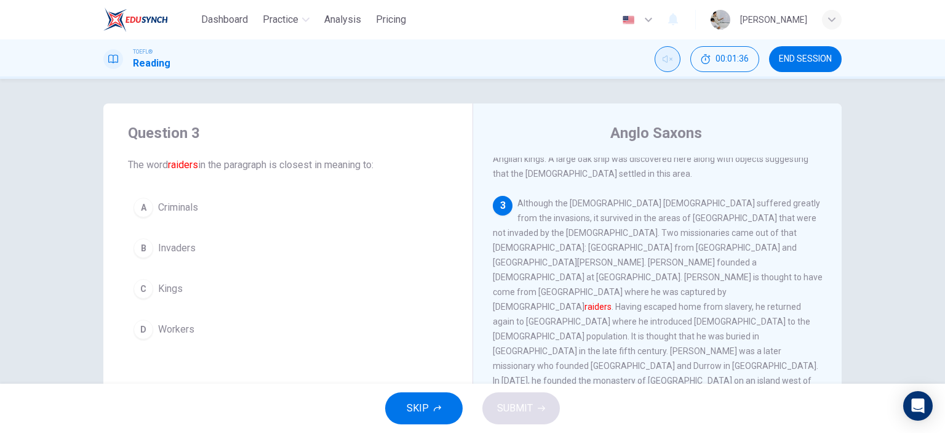
click at [215, 252] on button "B Invaders" at bounding box center [288, 248] width 320 height 31
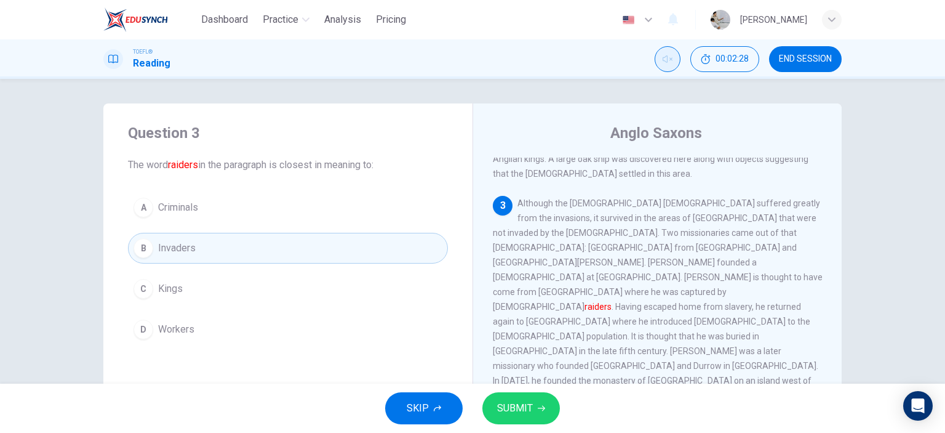
click at [532, 406] on button "SUBMIT" at bounding box center [522, 408] width 78 height 32
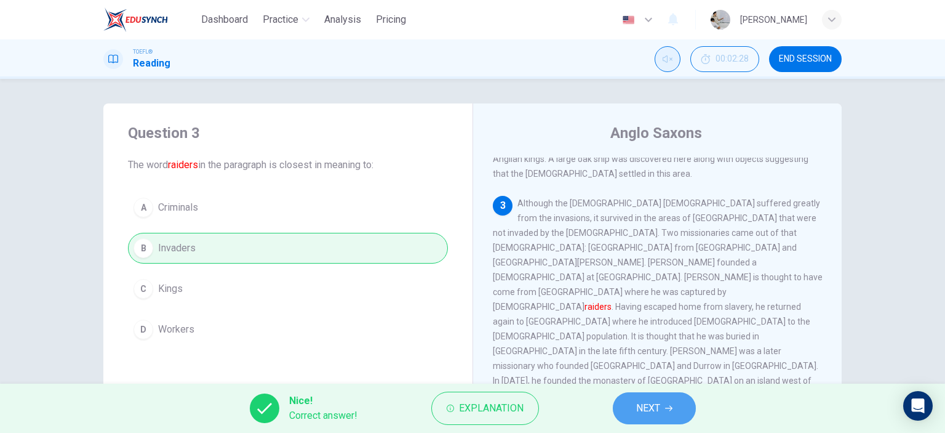
click at [647, 404] on span "NEXT" at bounding box center [648, 407] width 24 height 17
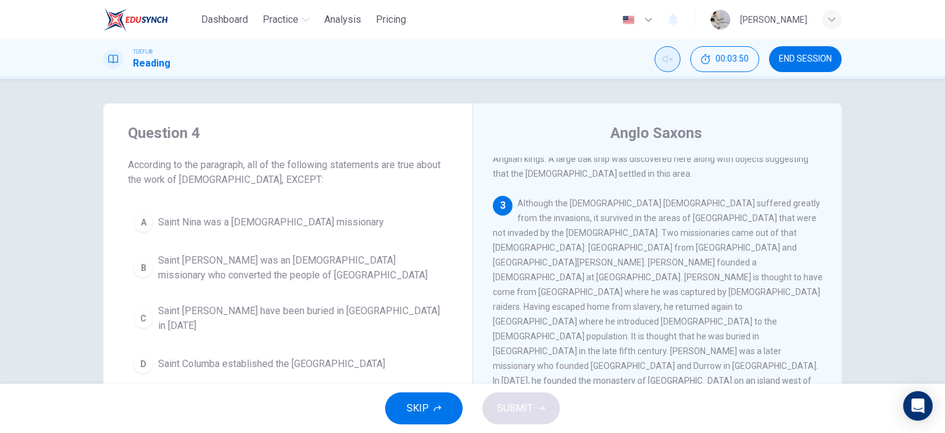
click at [316, 356] on span "Saint Columba established the Ionan monastery" at bounding box center [271, 363] width 227 height 15
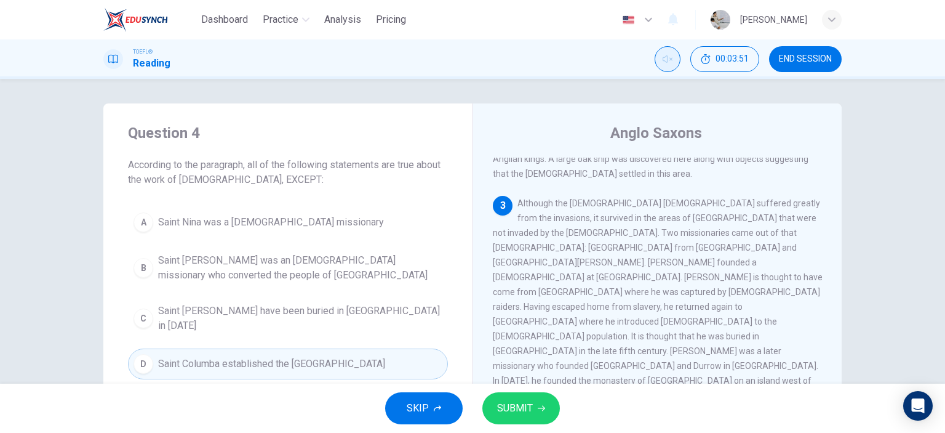
click at [526, 409] on span "SUBMIT" at bounding box center [515, 407] width 36 height 17
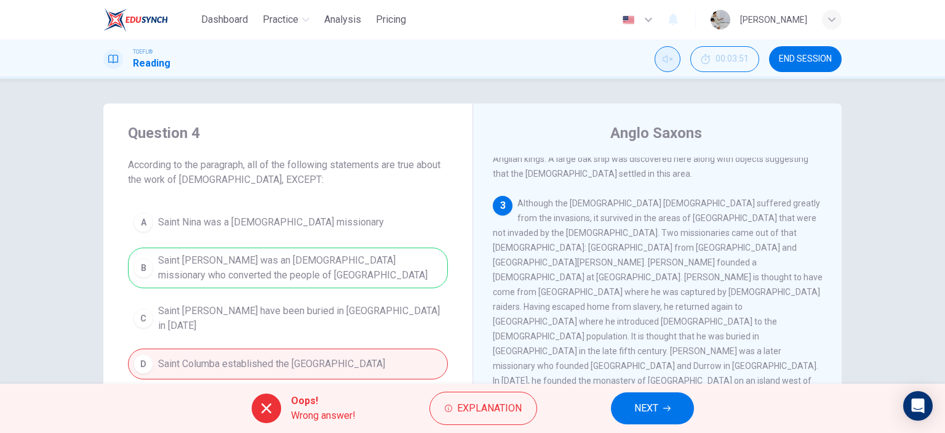
click at [670, 409] on icon "button" at bounding box center [666, 409] width 7 height 6
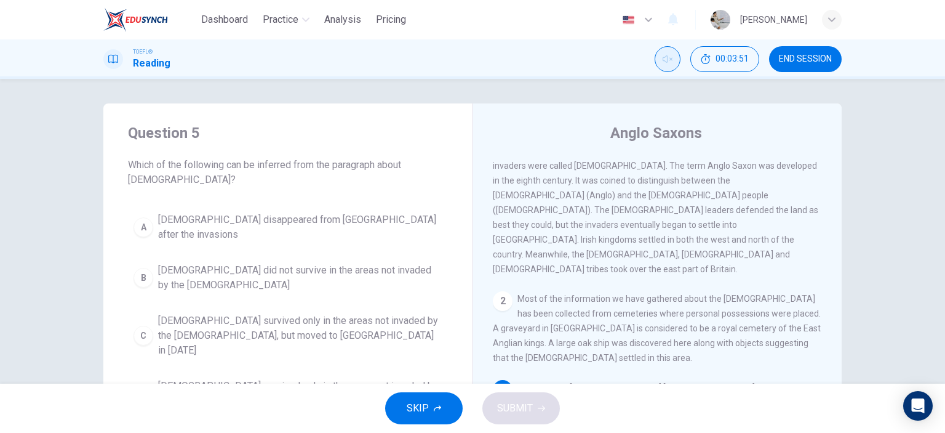
scroll to position [0, 0]
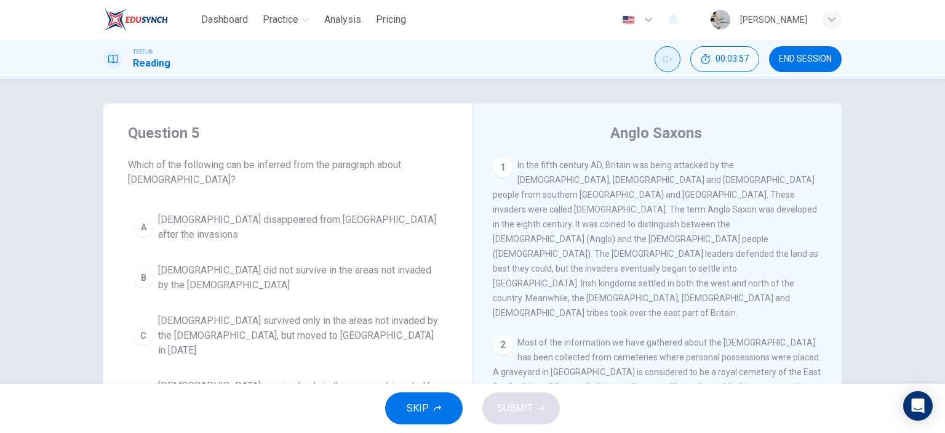
click at [812, 67] on button "END SESSION" at bounding box center [805, 59] width 73 height 26
